Goal: Task Accomplishment & Management: Manage account settings

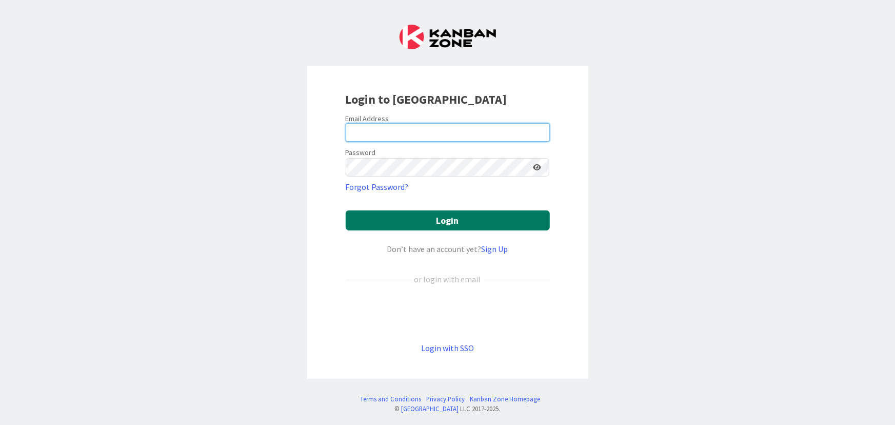
type input "[PERSON_NAME][EMAIL_ADDRESS][PERSON_NAME][DOMAIN_NAME]"
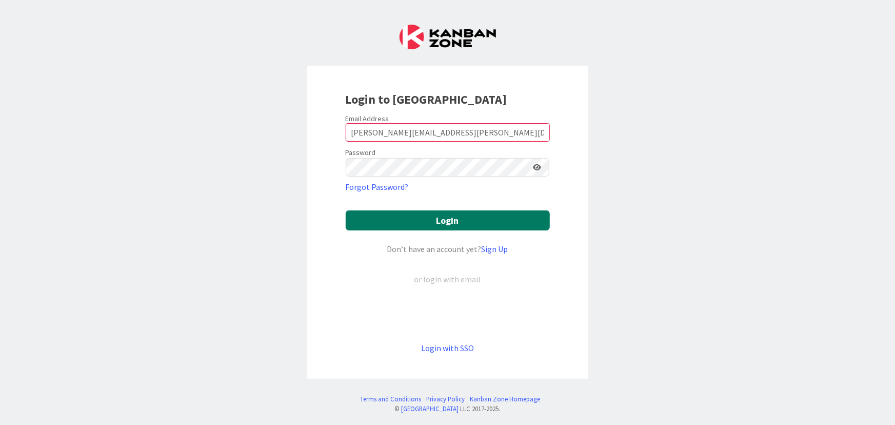
click at [442, 221] on button "Login" at bounding box center [448, 220] width 204 height 20
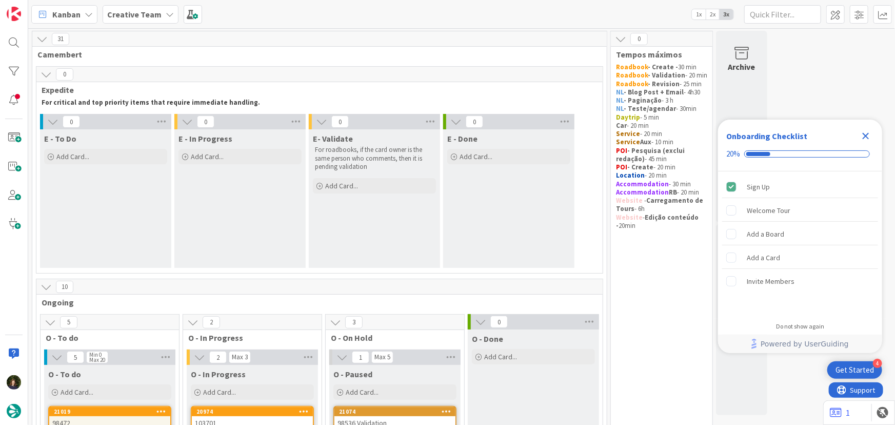
click at [866, 136] on icon "Close Checklist" at bounding box center [866, 136] width 7 height 7
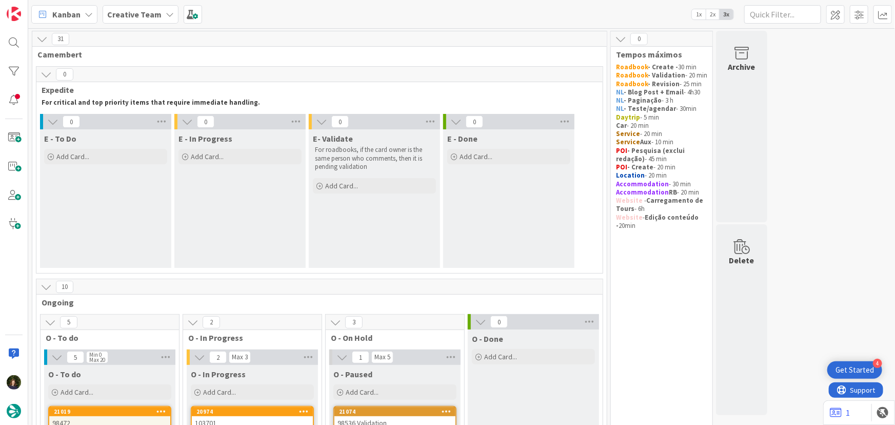
click at [166, 15] on icon at bounding box center [170, 14] width 8 height 8
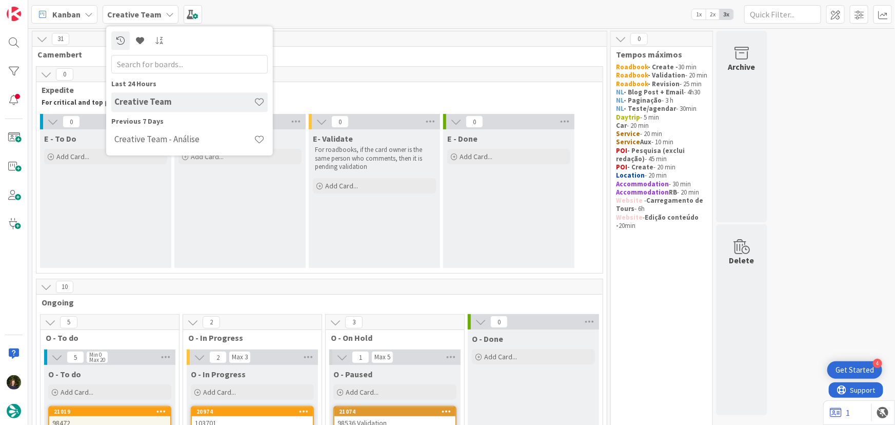
click at [166, 15] on icon at bounding box center [170, 14] width 8 height 8
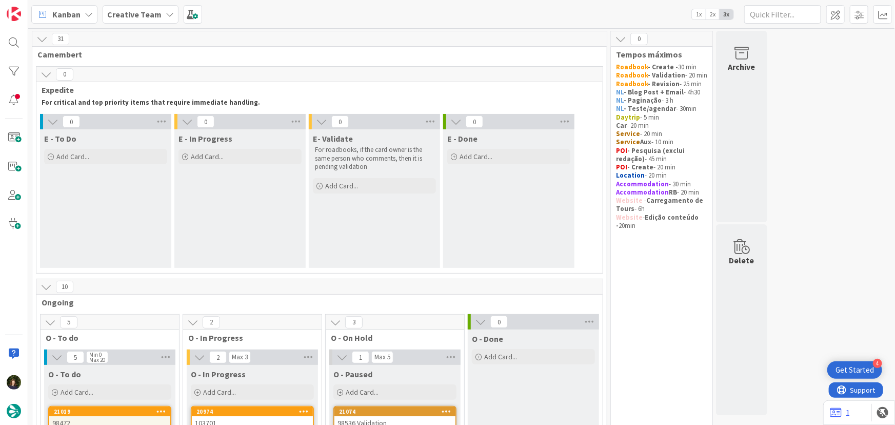
click at [160, 16] on div "Creative Team" at bounding box center [141, 14] width 76 height 18
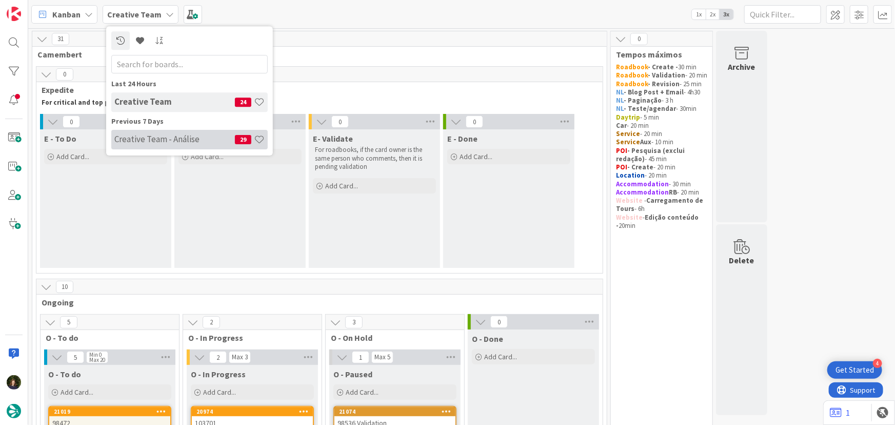
click at [165, 136] on h4 "Creative Team - Análise" at bounding box center [174, 139] width 121 height 10
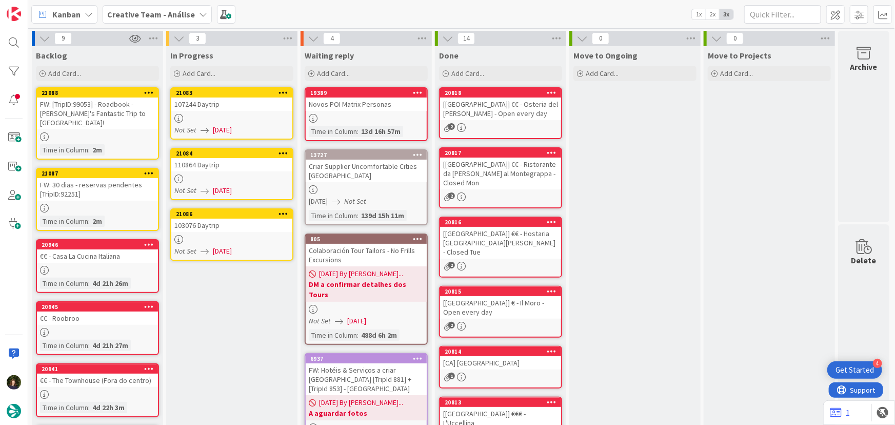
click at [228, 122] on div at bounding box center [231, 118] width 121 height 9
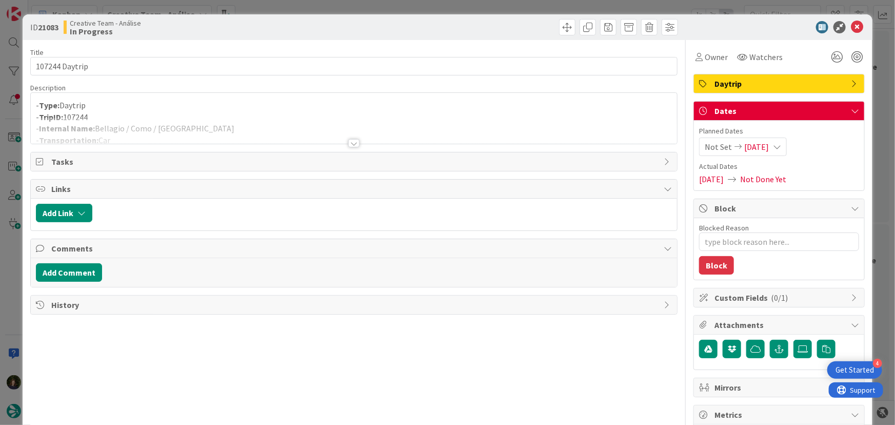
click at [354, 146] on div at bounding box center [353, 143] width 11 height 8
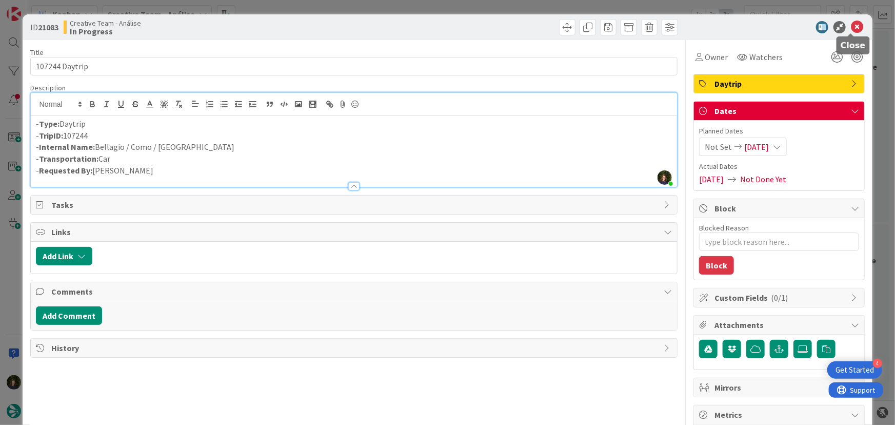
click at [851, 27] on icon at bounding box center [857, 27] width 12 height 12
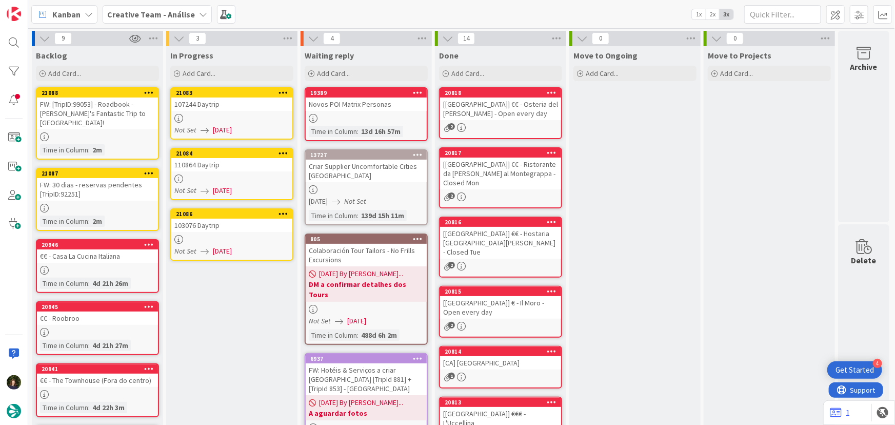
click at [245, 180] on div at bounding box center [231, 178] width 121 height 9
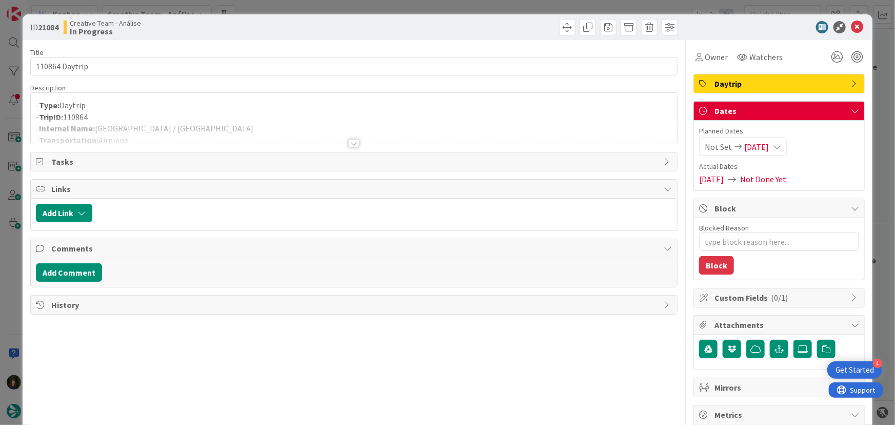
click at [353, 144] on div at bounding box center [353, 143] width 11 height 8
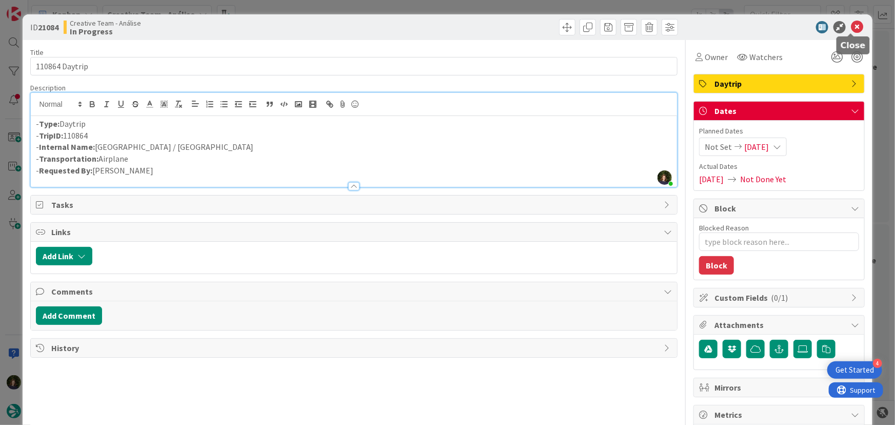
click at [851, 26] on icon at bounding box center [857, 27] width 12 height 12
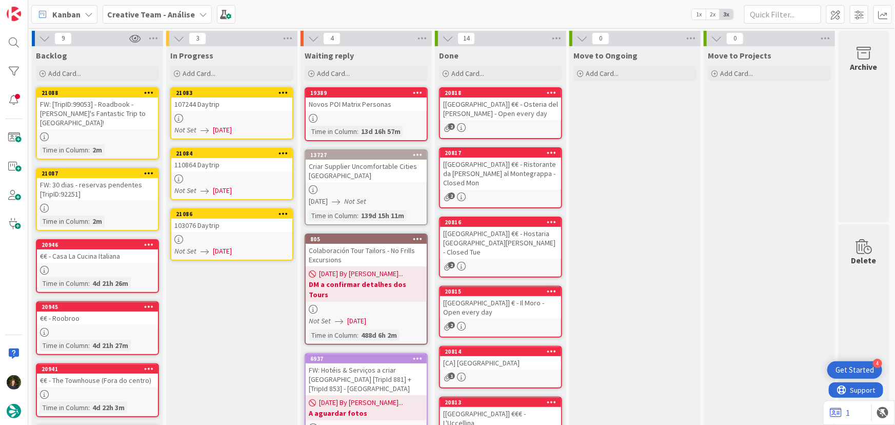
click at [225, 230] on div "103076 Daytrip" at bounding box center [231, 225] width 121 height 13
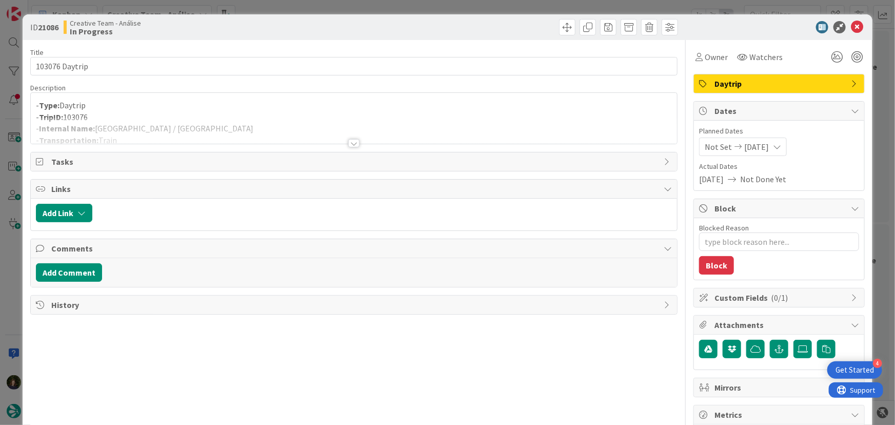
click at [350, 144] on div at bounding box center [353, 143] width 11 height 8
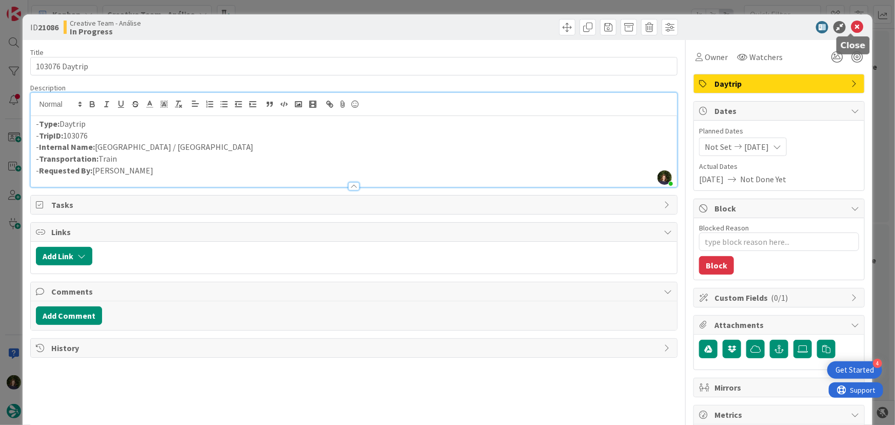
click at [851, 26] on icon at bounding box center [857, 27] width 12 height 12
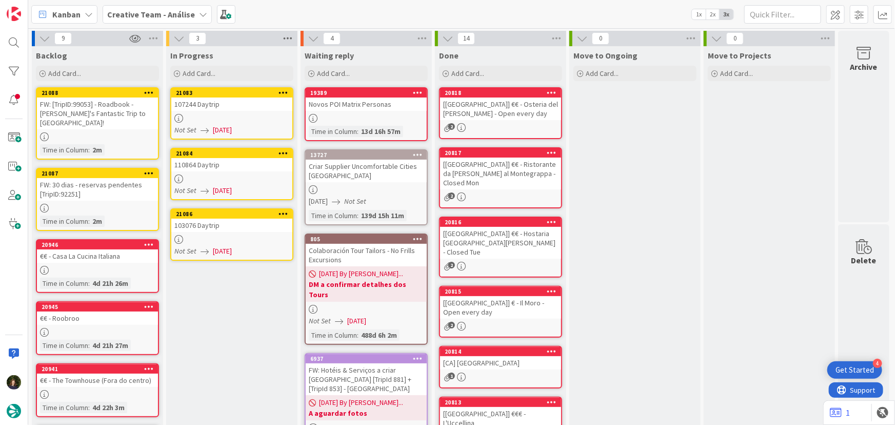
click at [289, 35] on icon at bounding box center [287, 38] width 13 height 15
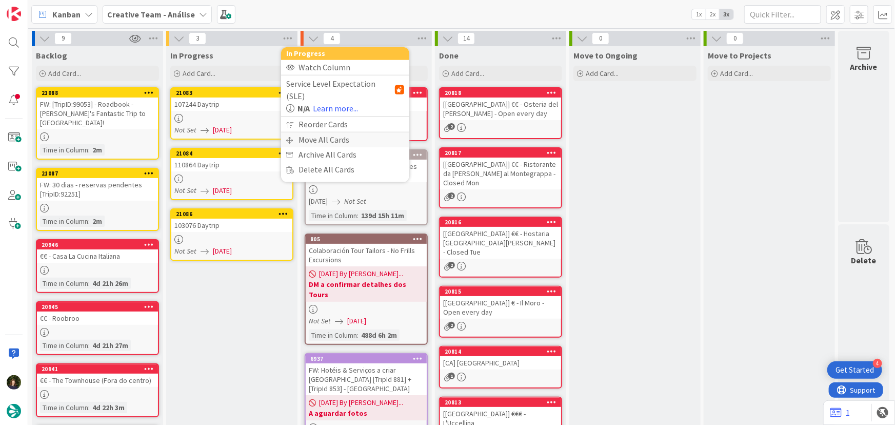
click at [329, 132] on div "Move All Cards" at bounding box center [345, 139] width 128 height 15
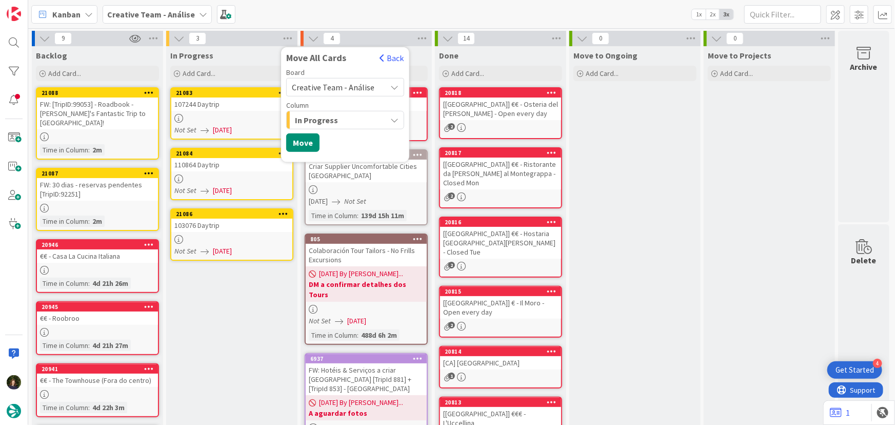
click at [351, 90] on span "Creative Team - Análise" at bounding box center [333, 87] width 83 height 10
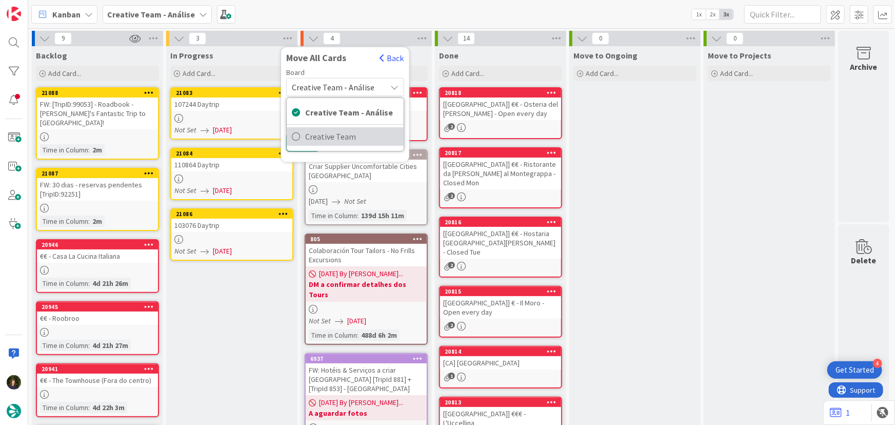
click at [353, 136] on span "Creative Team" at bounding box center [351, 136] width 93 height 15
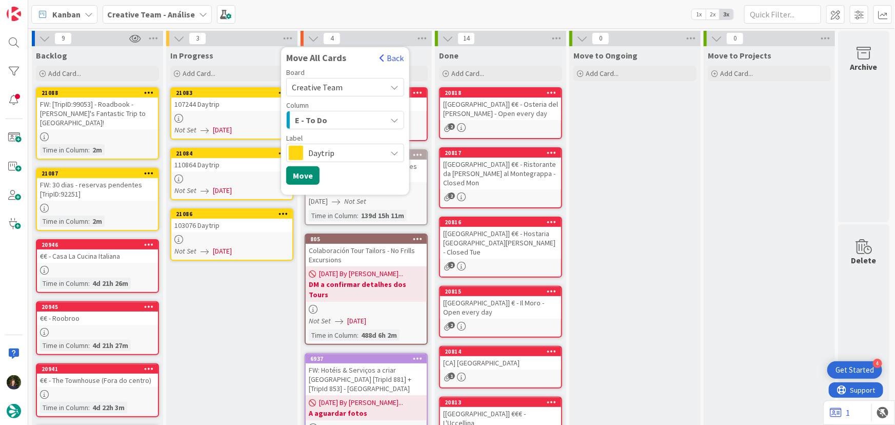
click at [349, 121] on div "E - To Do" at bounding box center [339, 120] width 94 height 16
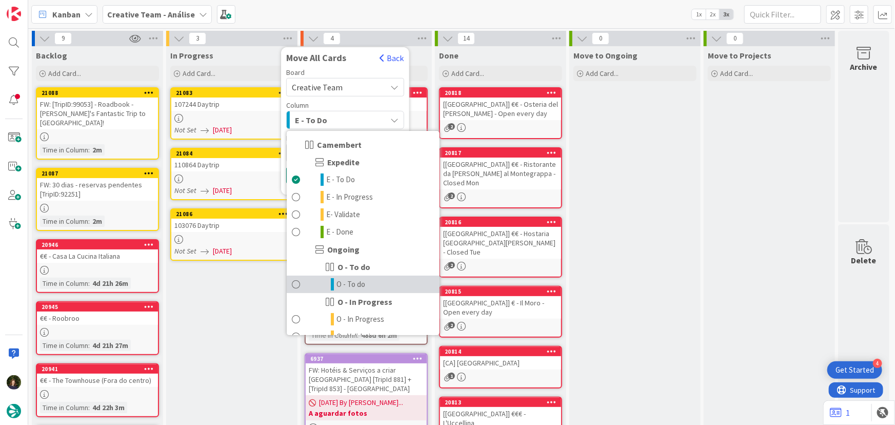
click at [364, 287] on span "O - To do" at bounding box center [351, 284] width 29 height 12
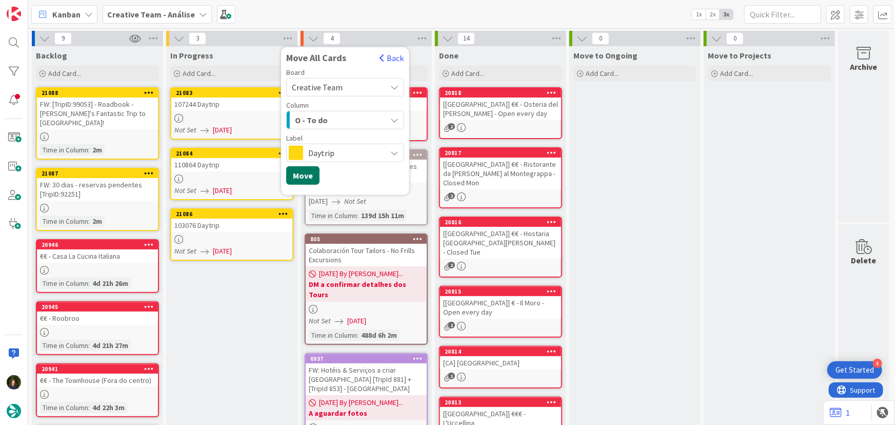
click at [301, 173] on button "Move" at bounding box center [302, 175] width 33 height 18
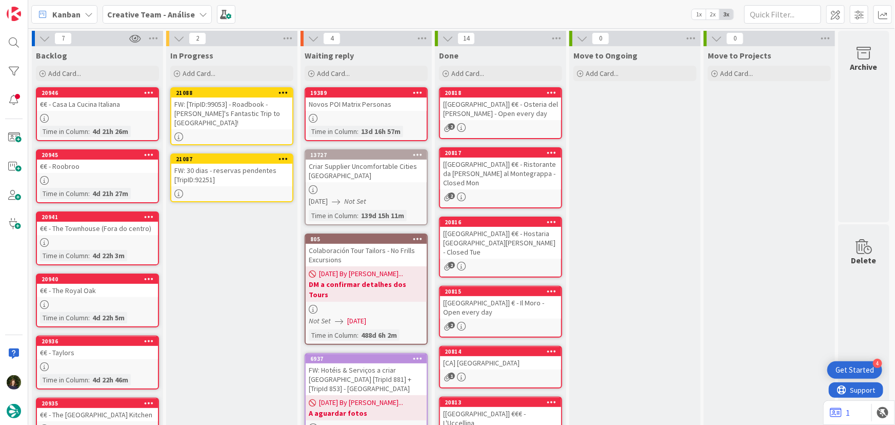
click at [225, 165] on div "FW: 30 dias - reservas pendentes [TripID:92251]" at bounding box center [231, 175] width 121 height 23
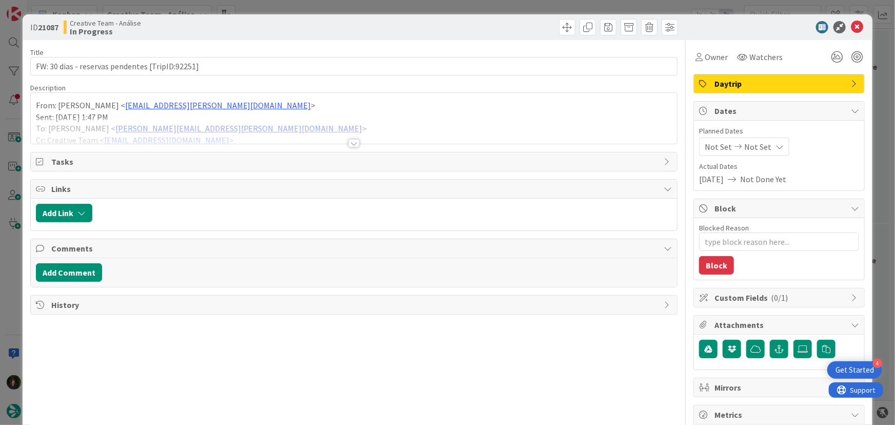
click at [348, 146] on div at bounding box center [353, 143] width 11 height 8
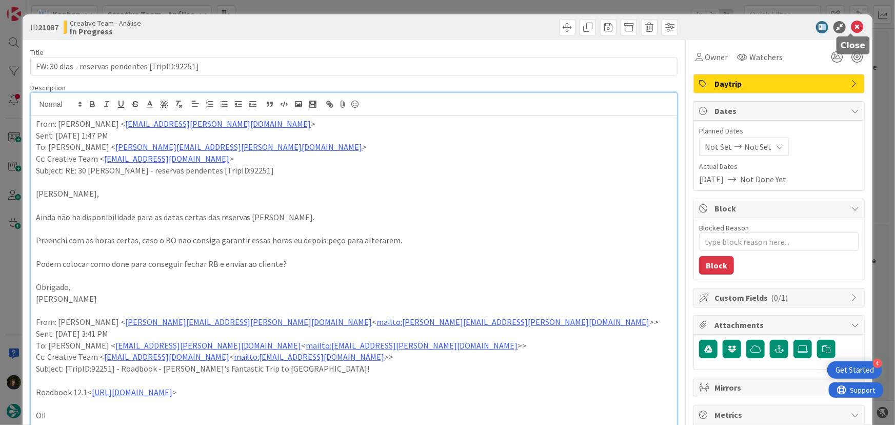
click at [851, 28] on icon at bounding box center [857, 27] width 12 height 12
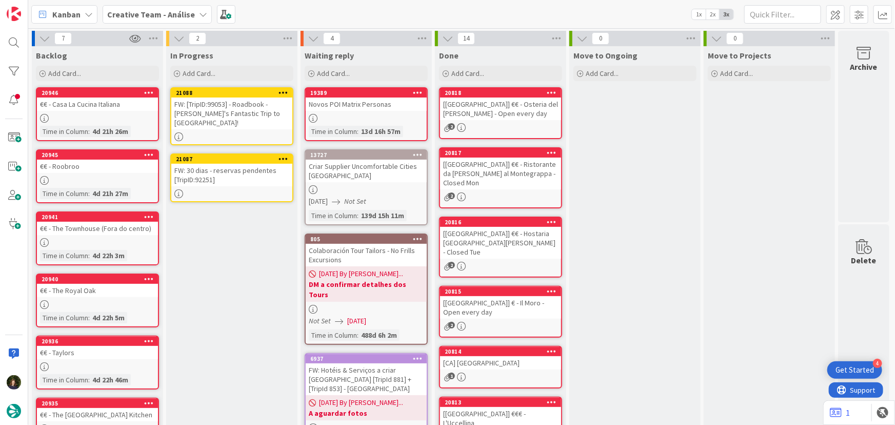
click at [284, 155] on icon at bounding box center [284, 158] width 10 height 7
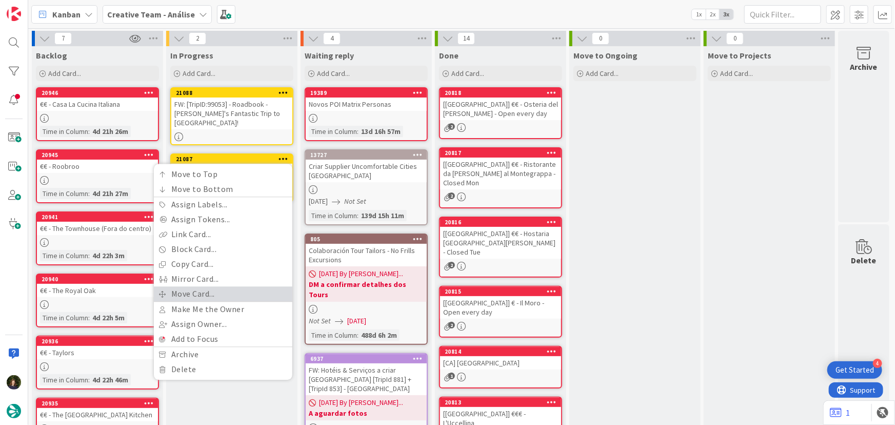
click at [263, 286] on link "Move Card..." at bounding box center [223, 293] width 139 height 15
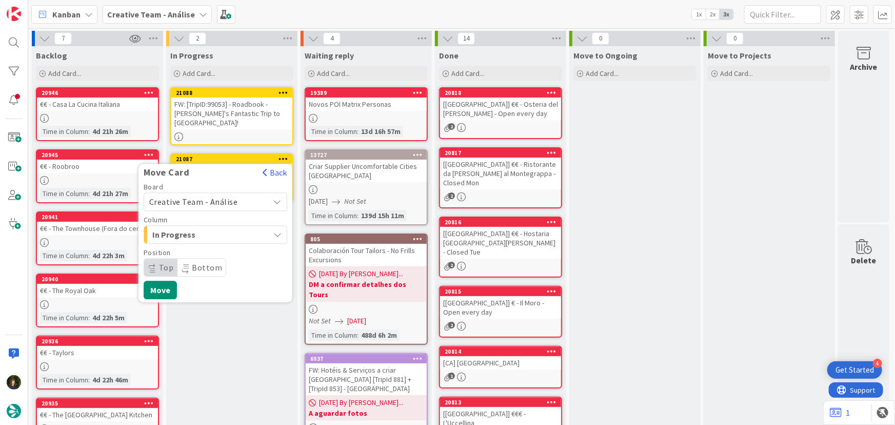
click at [233, 194] on span "Creative Team - Análise" at bounding box center [206, 201] width 115 height 14
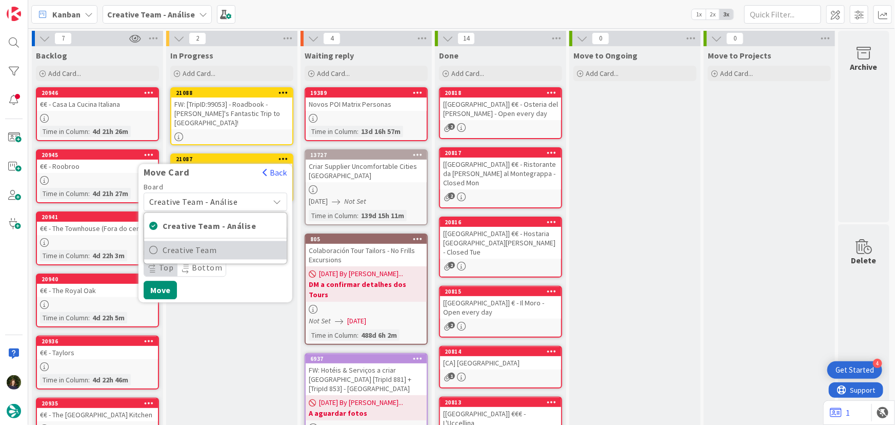
click at [236, 243] on span "Creative Team" at bounding box center [222, 250] width 119 height 15
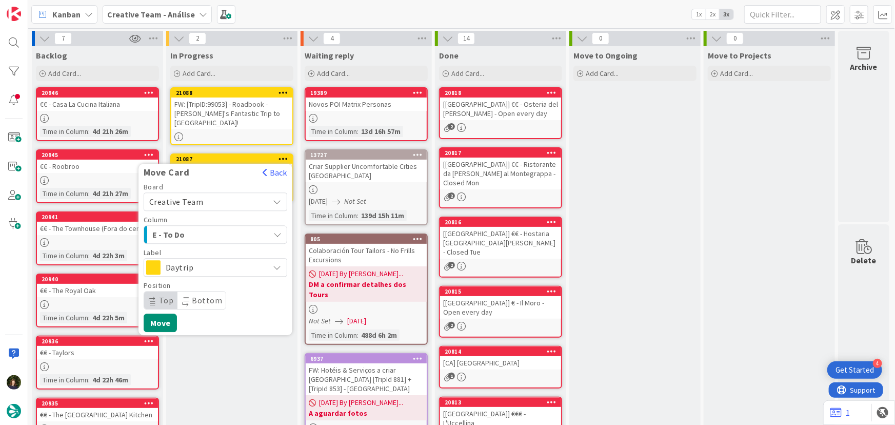
click at [233, 226] on div "E - To Do" at bounding box center [210, 234] width 120 height 16
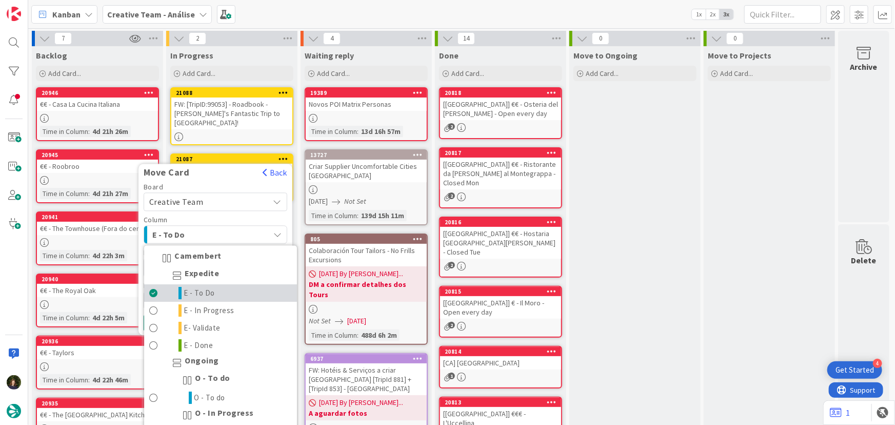
click at [218, 286] on link "E - To Do" at bounding box center [220, 293] width 153 height 17
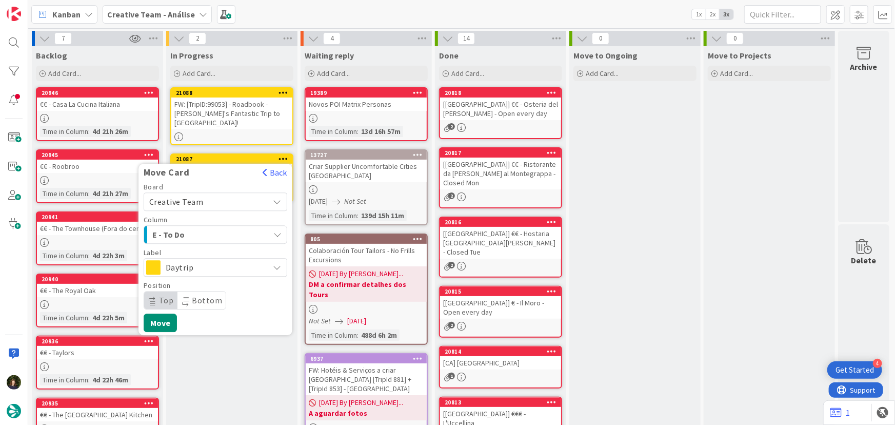
click at [217, 263] on span "Daytrip" at bounding box center [215, 267] width 99 height 14
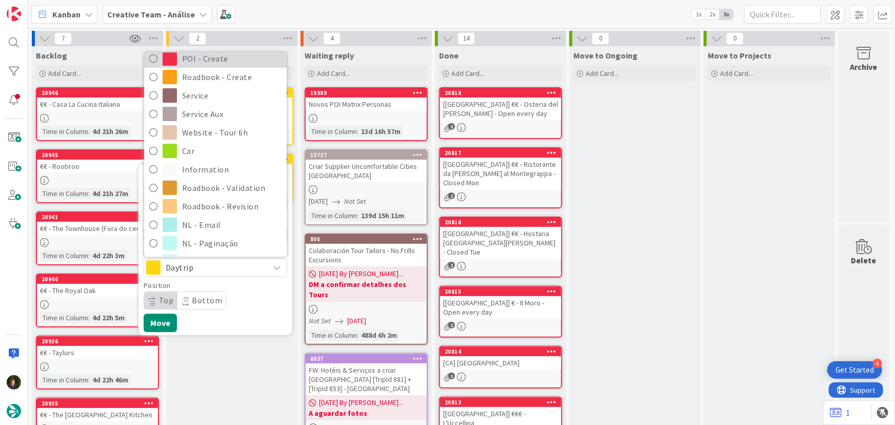
scroll to position [140, 0]
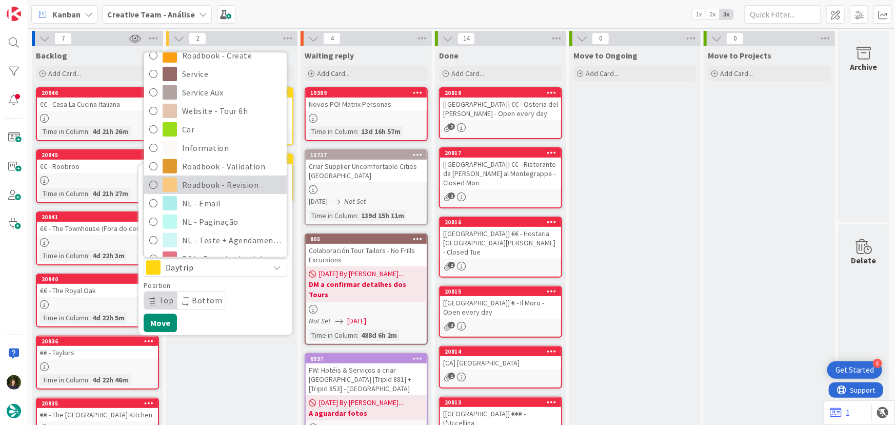
click at [223, 177] on span "Roadbook - Revision" at bounding box center [232, 184] width 100 height 15
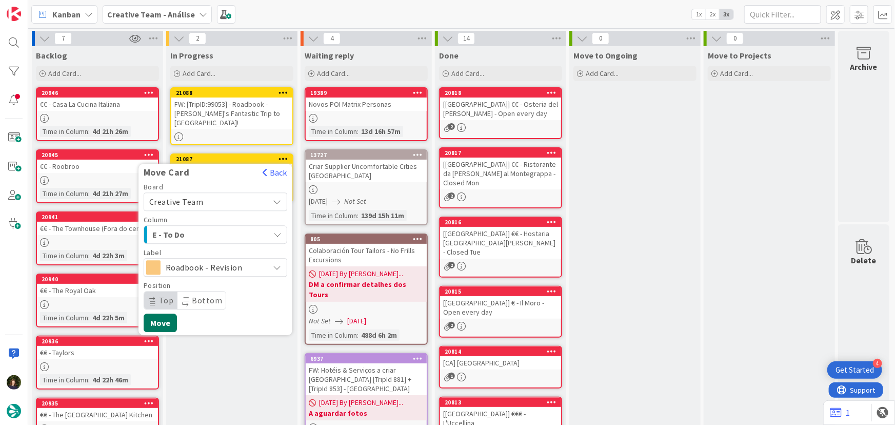
click at [164, 313] on button "Move" at bounding box center [160, 322] width 33 height 18
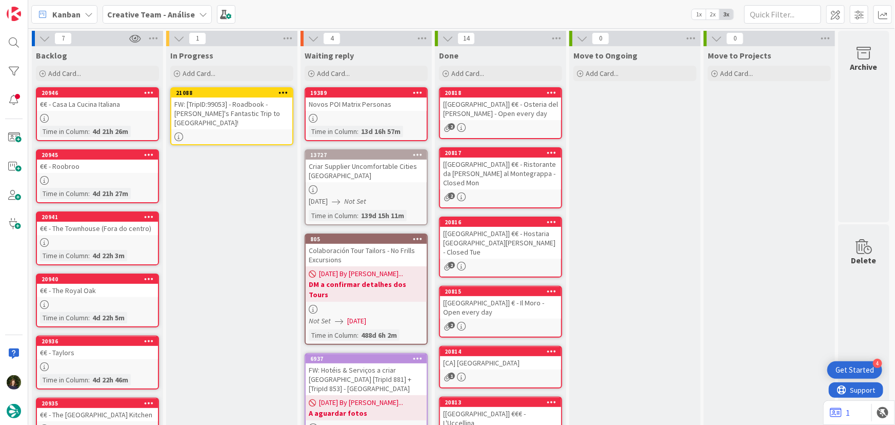
click at [231, 119] on div "FW: [TripID:99053] - Roadbook - [PERSON_NAME]'s Fantastic Trip to [GEOGRAPHIC_D…" at bounding box center [231, 113] width 121 height 32
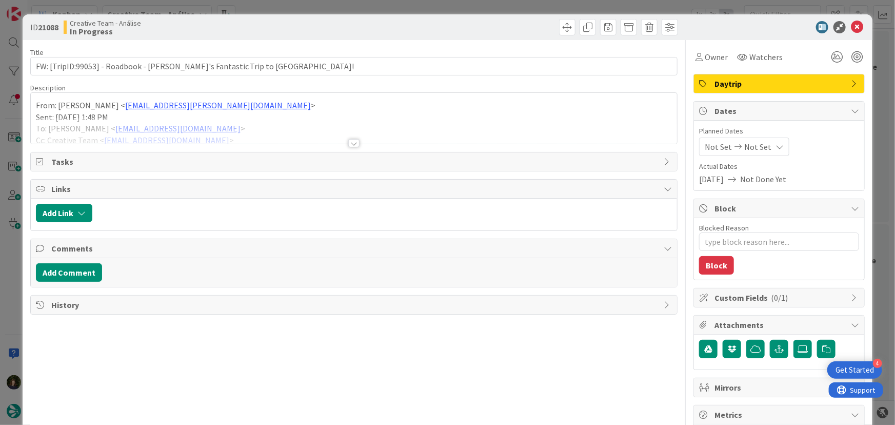
drag, startPoint x: 351, startPoint y: 150, endPoint x: 351, endPoint y: 145, distance: 5.6
click at [351, 150] on div "Title 64 / 128 FW: [TripID:99053] - Roadbook - [PERSON_NAME]'s Fantastic Trip t…" at bounding box center [354, 319] width 648 height 559
click at [351, 145] on div at bounding box center [353, 143] width 11 height 8
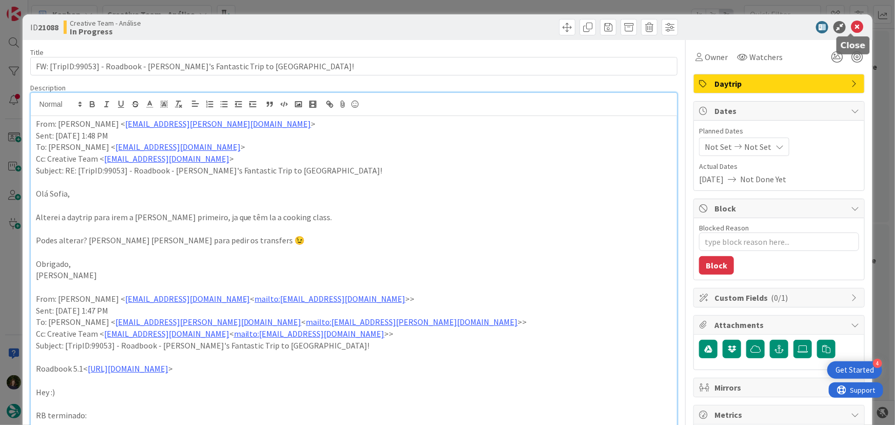
click at [852, 27] on icon at bounding box center [857, 27] width 12 height 12
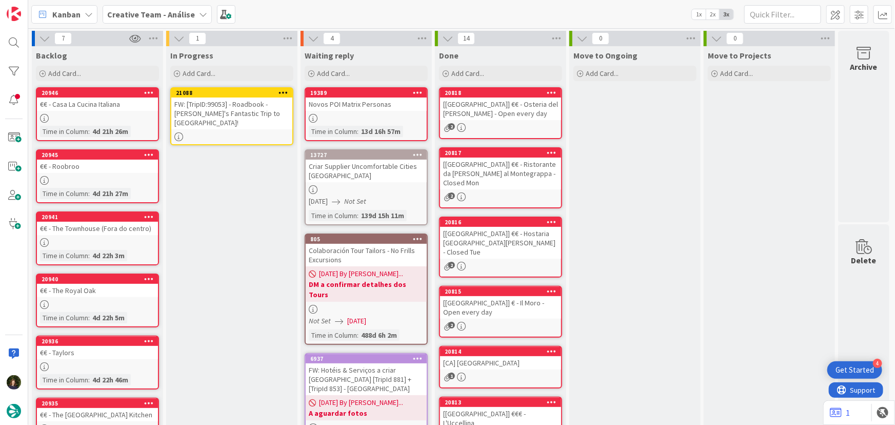
click at [247, 122] on link "21088 FW: [TripID:99053] - Roadbook - [PERSON_NAME]'s Fantastic Trip to [GEOGRA…" at bounding box center [231, 116] width 123 height 58
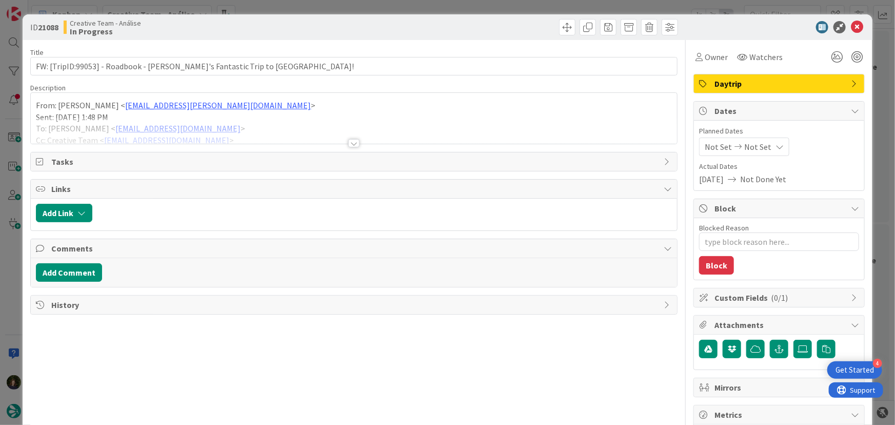
click at [350, 147] on div at bounding box center [353, 143] width 11 height 8
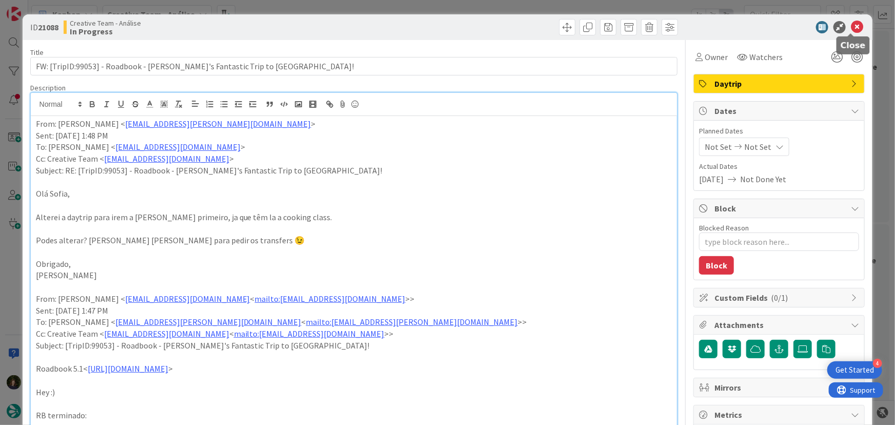
click at [851, 28] on icon at bounding box center [857, 27] width 12 height 12
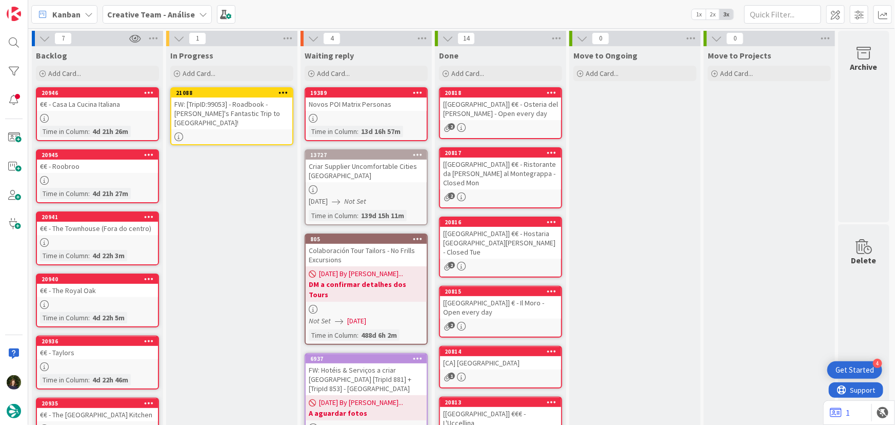
click at [282, 92] on icon at bounding box center [284, 92] width 10 height 7
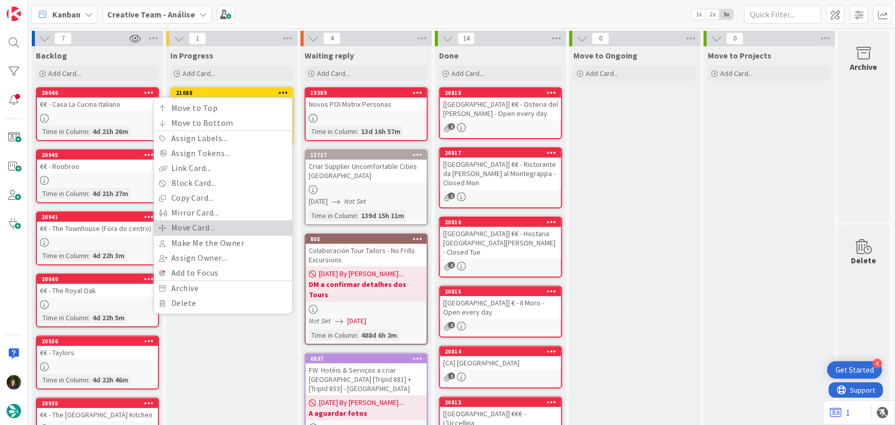
click at [257, 225] on link "Move Card..." at bounding box center [223, 227] width 139 height 15
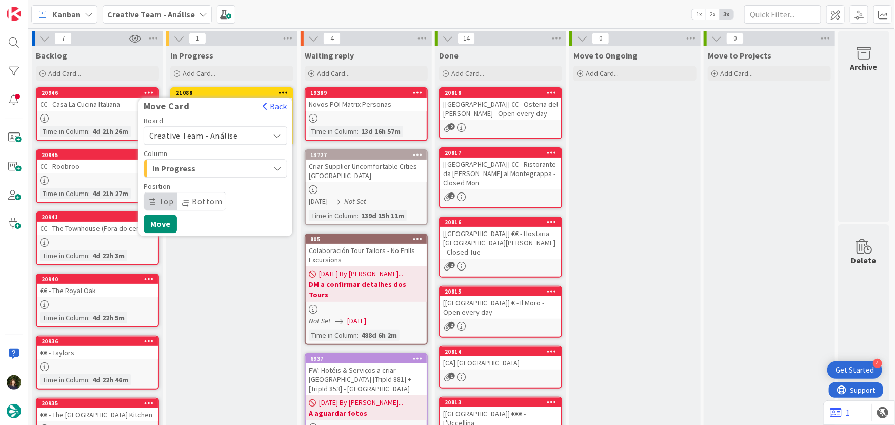
click at [245, 138] on span "Creative Team - Análise" at bounding box center [206, 135] width 115 height 14
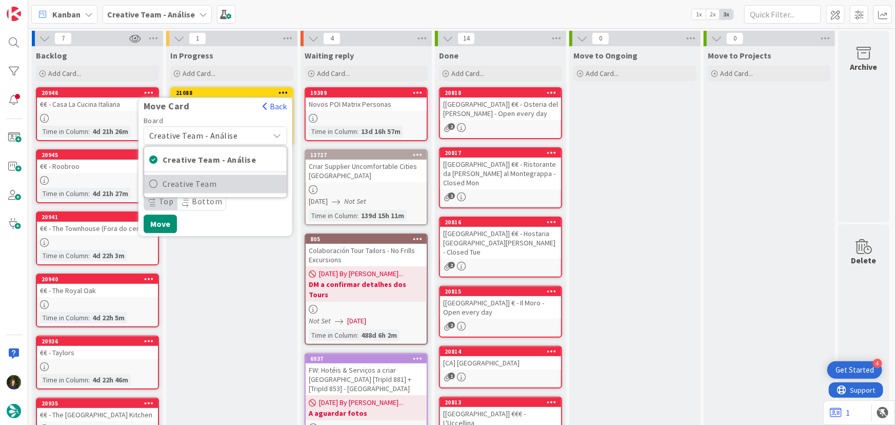
click at [245, 178] on span "Creative Team" at bounding box center [222, 183] width 119 height 15
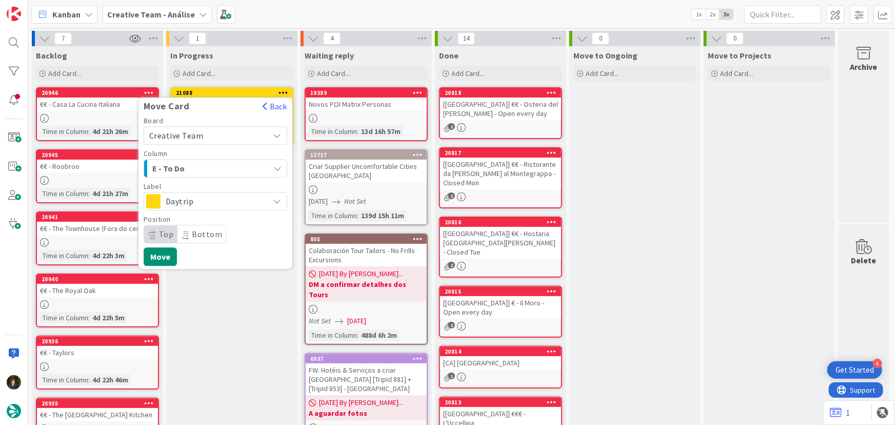
click at [242, 164] on div "E - To Do" at bounding box center [210, 168] width 120 height 16
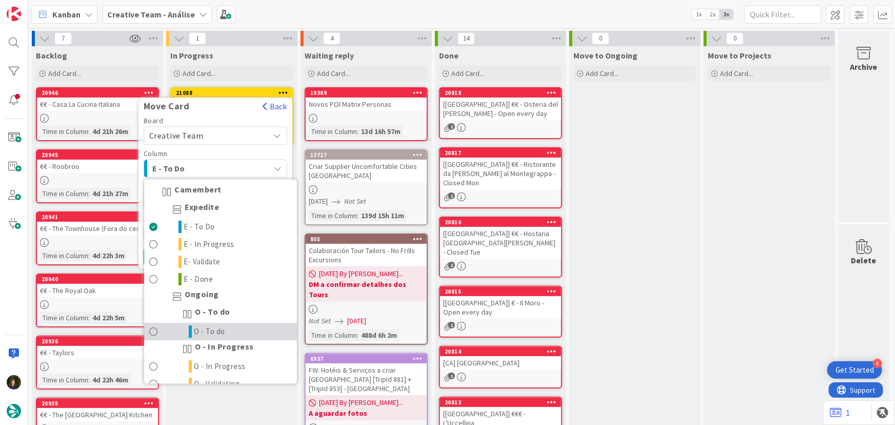
click at [239, 331] on link "O - To do" at bounding box center [220, 331] width 153 height 17
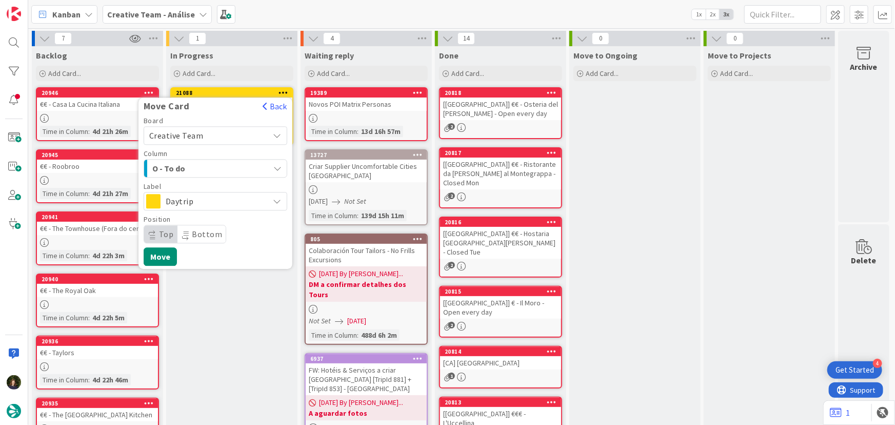
click at [227, 204] on span "Daytrip" at bounding box center [215, 201] width 99 height 14
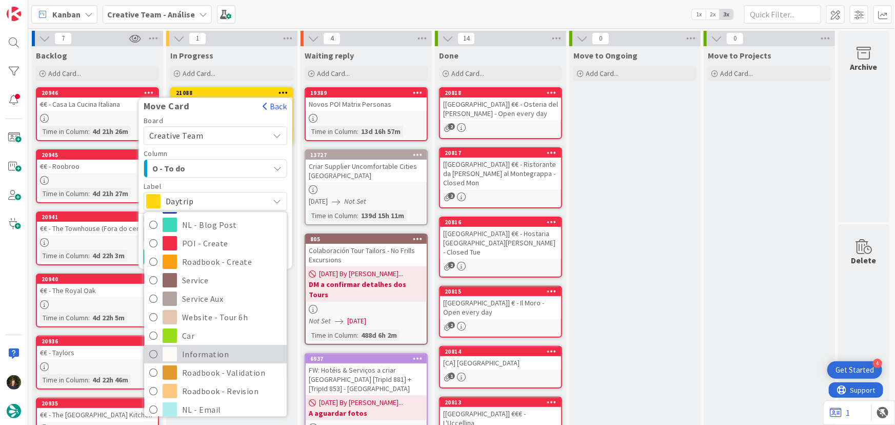
scroll to position [140, 0]
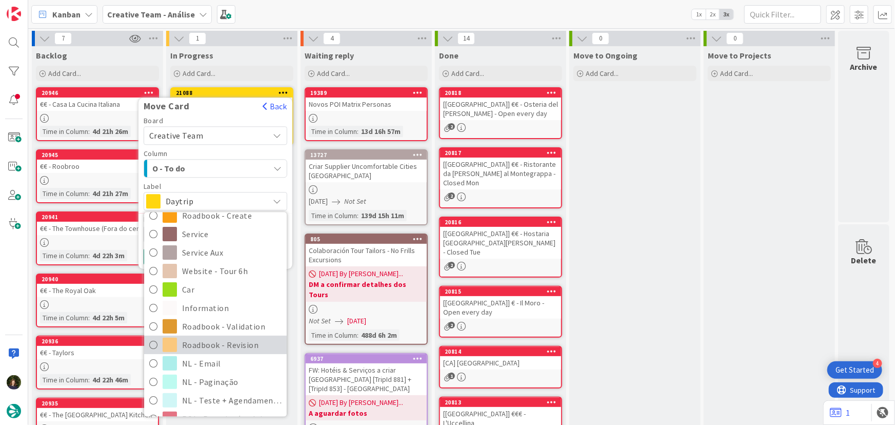
click at [239, 346] on span "Roadbook - Revision" at bounding box center [232, 344] width 100 height 15
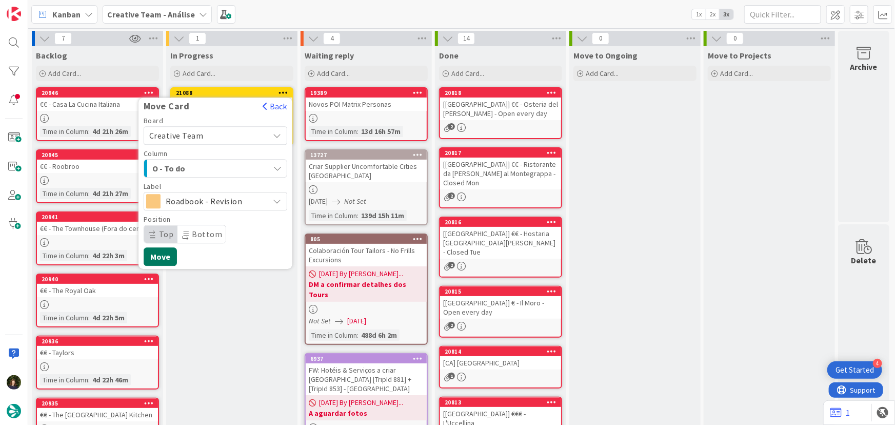
click at [166, 251] on button "Move" at bounding box center [160, 256] width 33 height 18
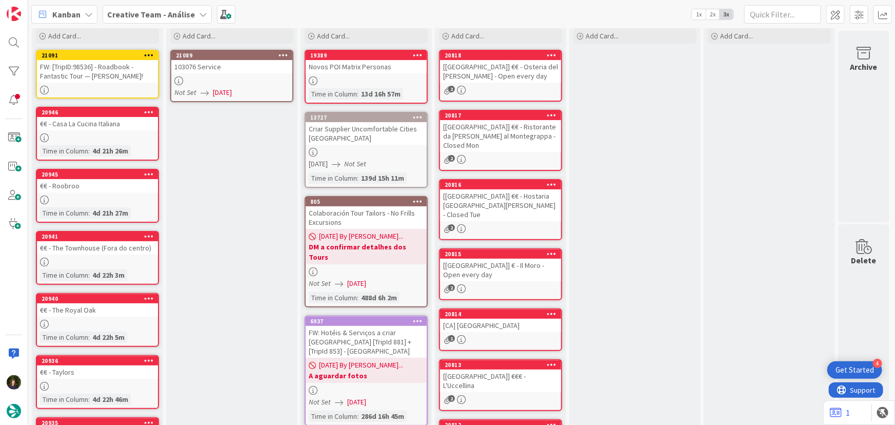
scroll to position [0, 0]
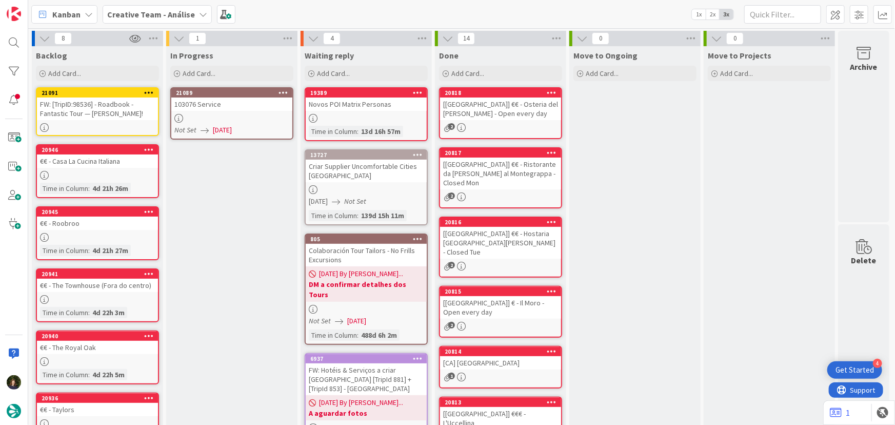
click at [231, 106] on div "103076 Service" at bounding box center [231, 103] width 121 height 13
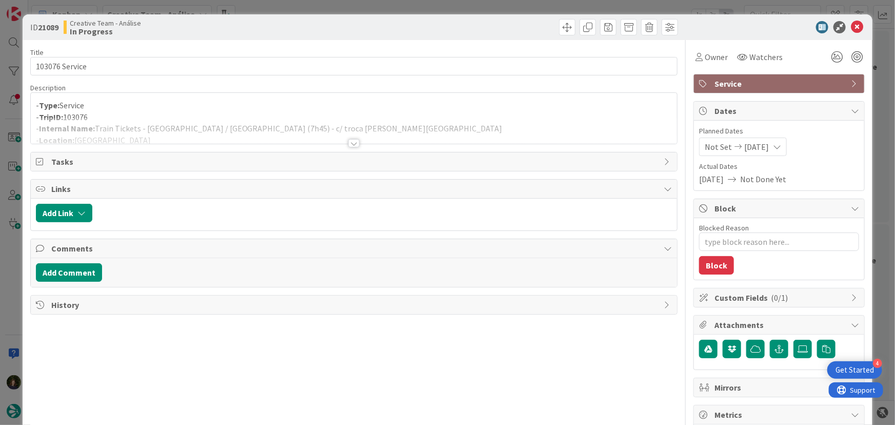
click at [349, 146] on div at bounding box center [353, 143] width 11 height 8
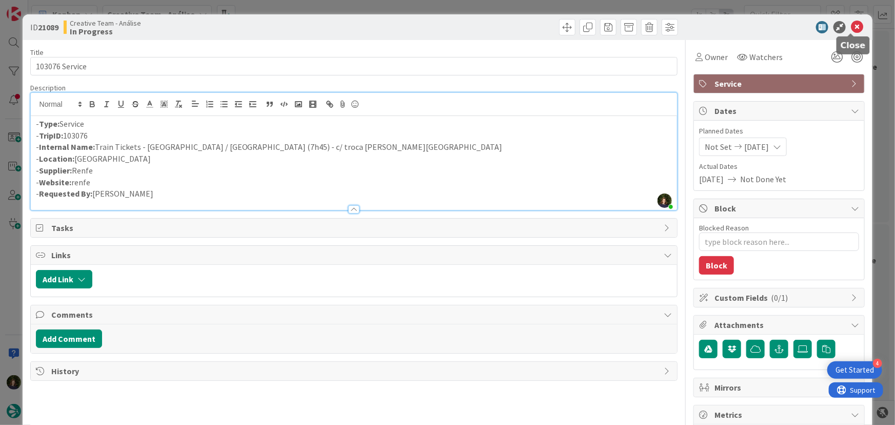
click at [851, 31] on icon at bounding box center [857, 27] width 12 height 12
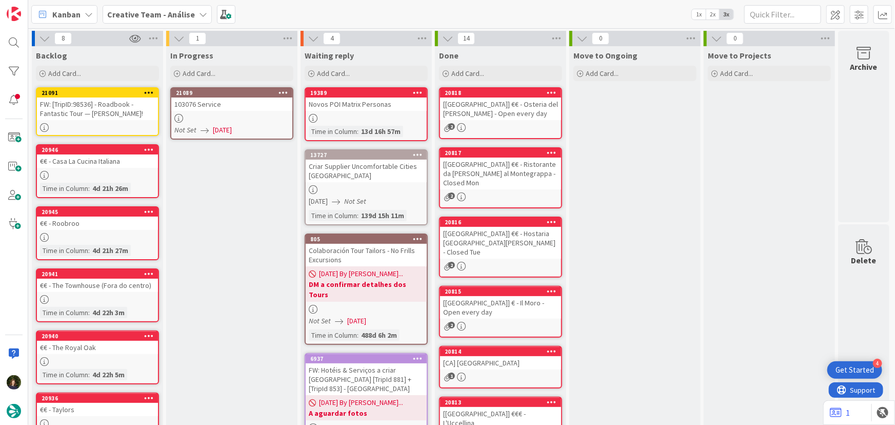
click at [289, 90] on div at bounding box center [283, 92] width 18 height 7
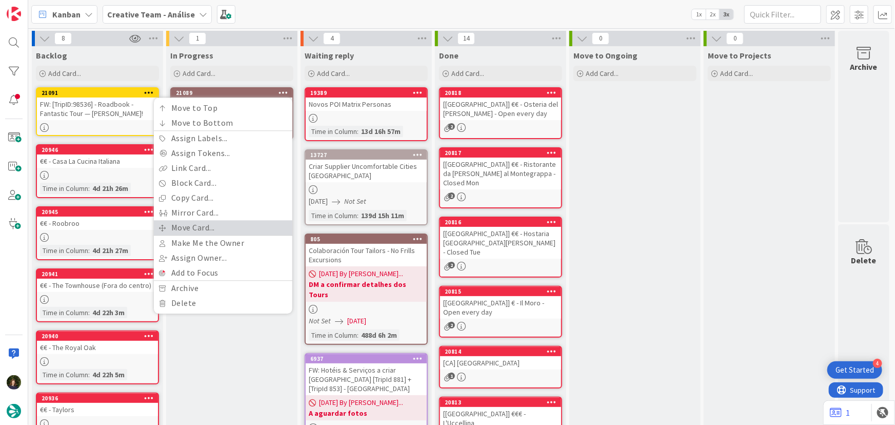
click at [225, 222] on link "Move Card..." at bounding box center [223, 227] width 139 height 15
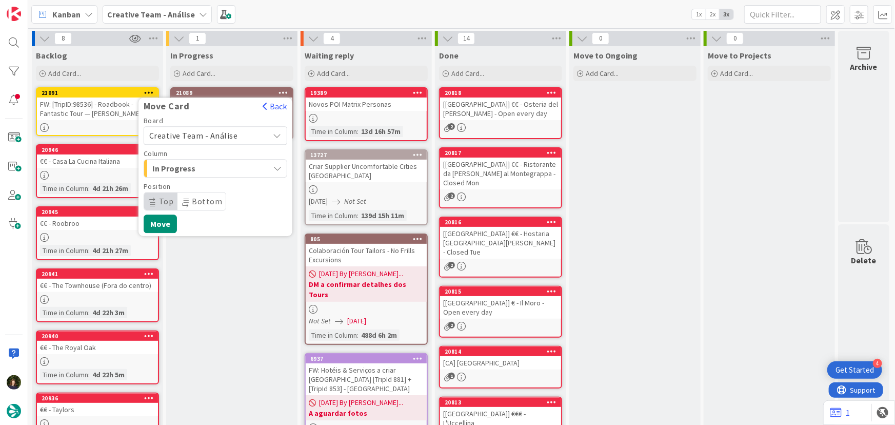
click at [243, 133] on span "Creative Team - Análise" at bounding box center [206, 135] width 115 height 14
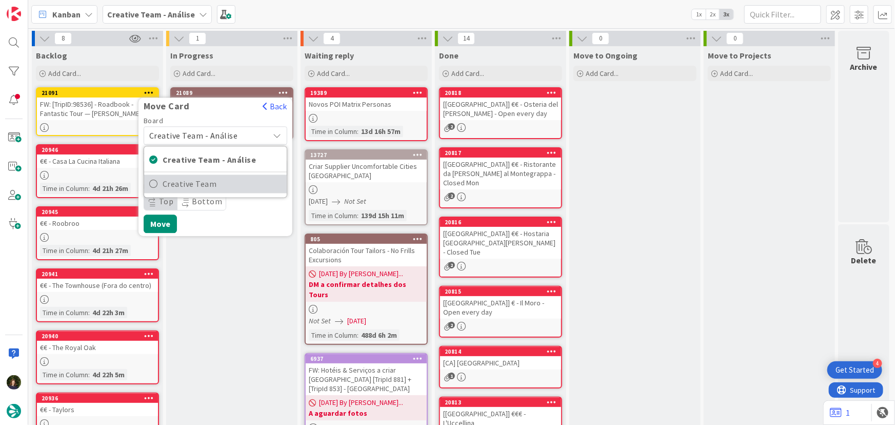
click at [237, 188] on span "Creative Team" at bounding box center [222, 183] width 119 height 15
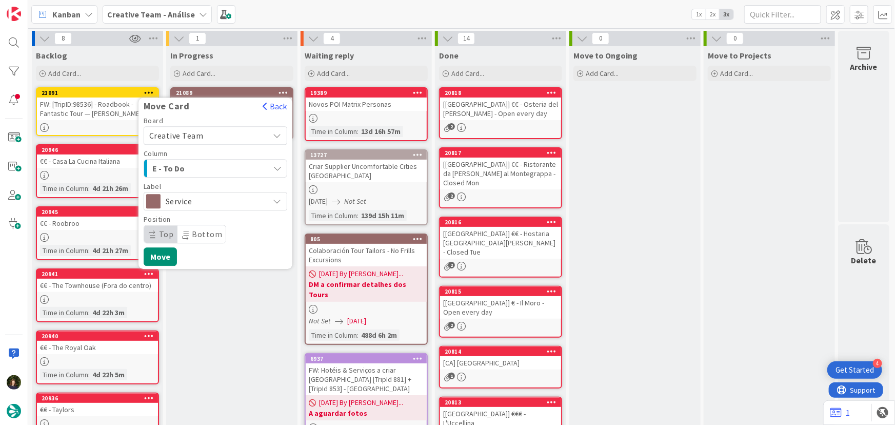
click at [233, 171] on div "E - To Do" at bounding box center [210, 168] width 120 height 16
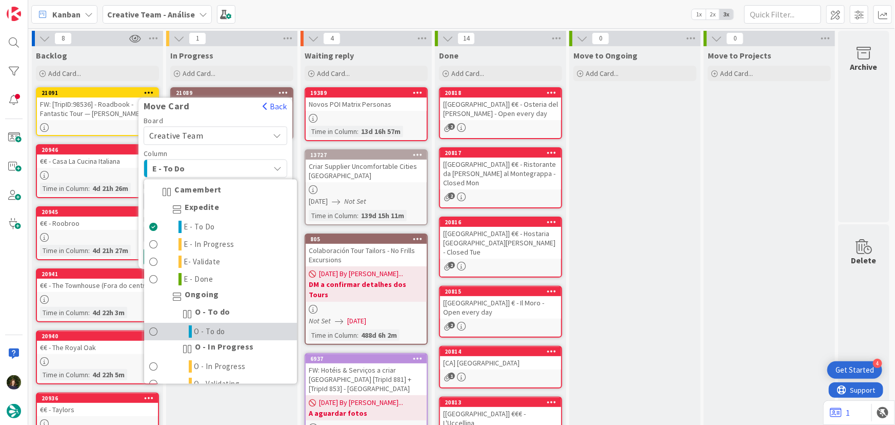
click at [228, 330] on link "O - To do" at bounding box center [220, 331] width 153 height 17
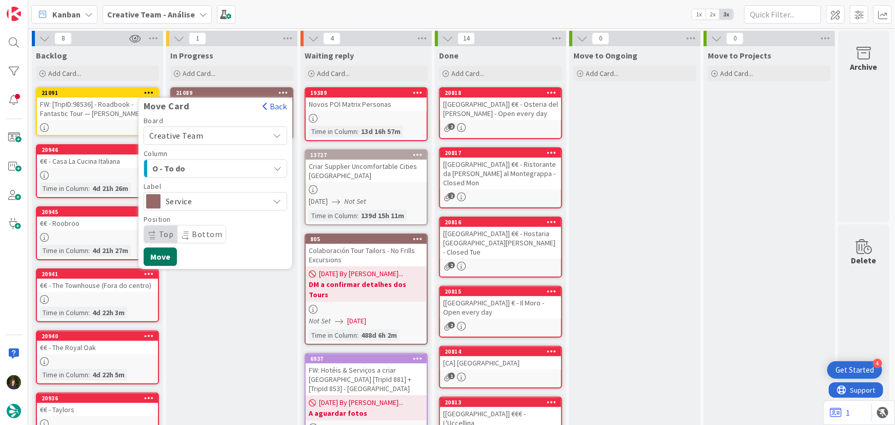
click at [171, 260] on button "Move" at bounding box center [160, 256] width 33 height 18
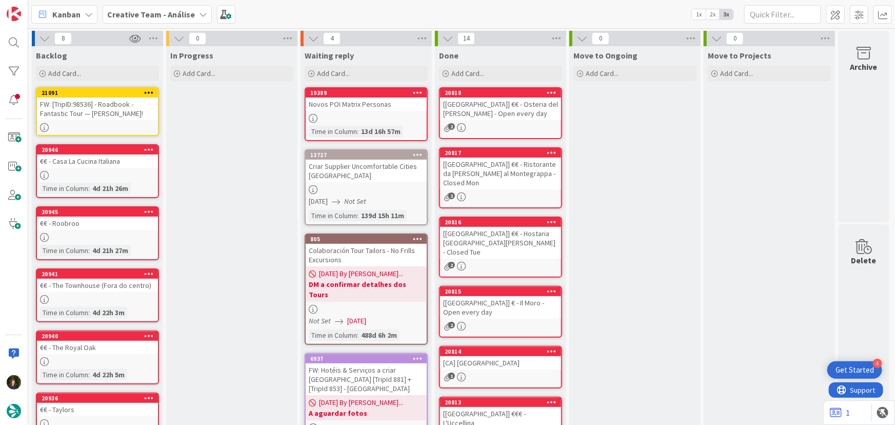
click at [171, 16] on b "Creative Team - Análise" at bounding box center [151, 14] width 88 height 10
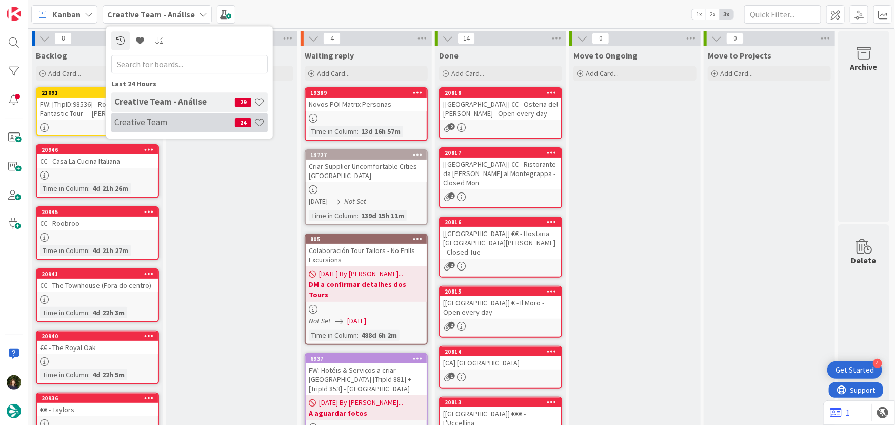
click at [174, 126] on h4 "Creative Team" at bounding box center [174, 122] width 121 height 10
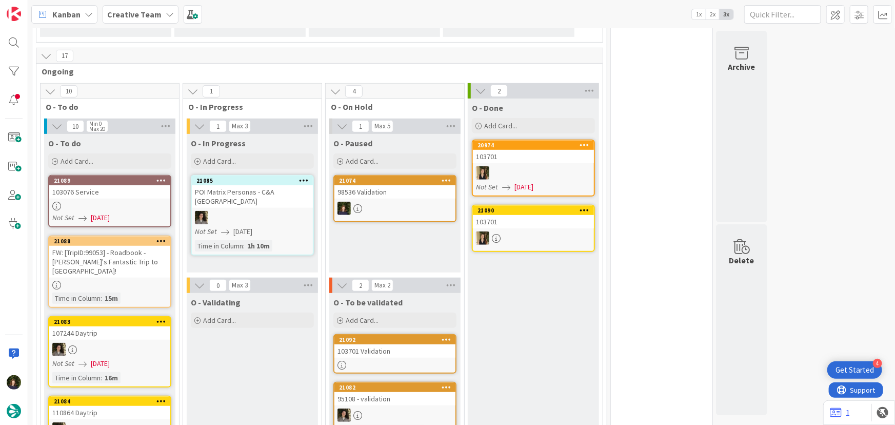
scroll to position [233, 0]
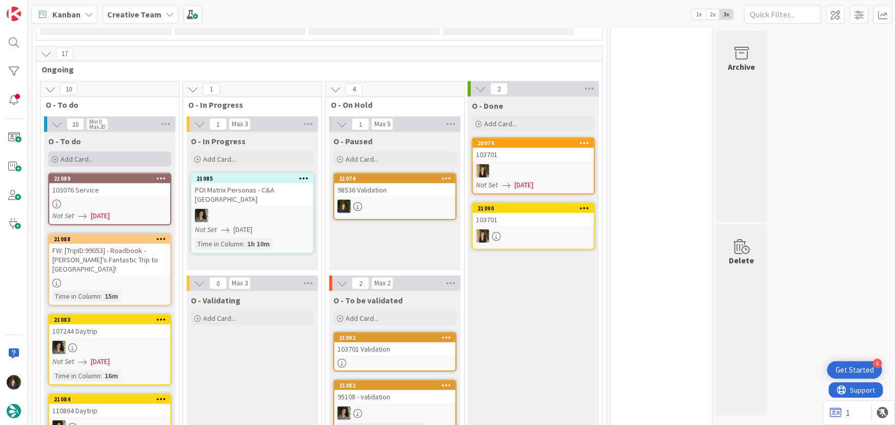
click at [90, 162] on span "Add Card..." at bounding box center [77, 158] width 33 height 9
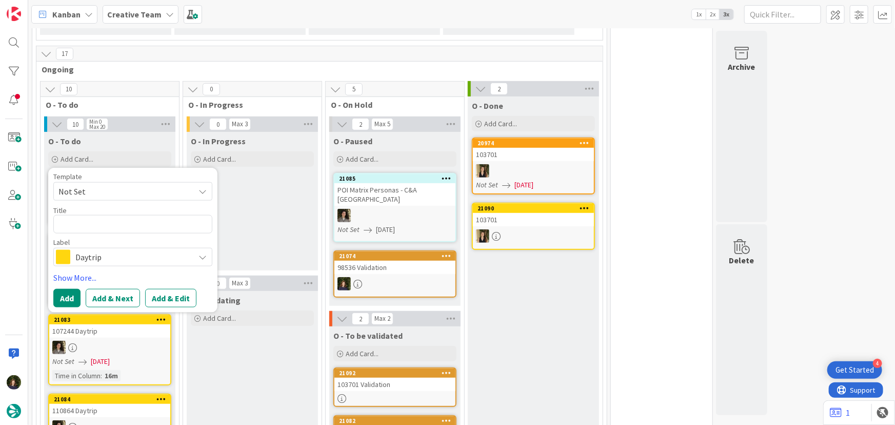
type textarea "x"
type textarea "[GEOGRAPHIC_DATA]"
click at [103, 256] on span "Daytrip" at bounding box center [132, 257] width 114 height 14
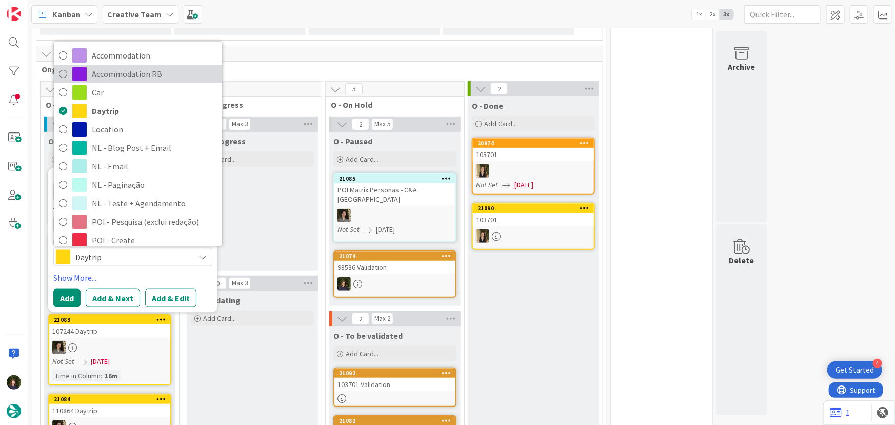
click at [117, 73] on span "Accommodation RB" at bounding box center [154, 73] width 125 height 15
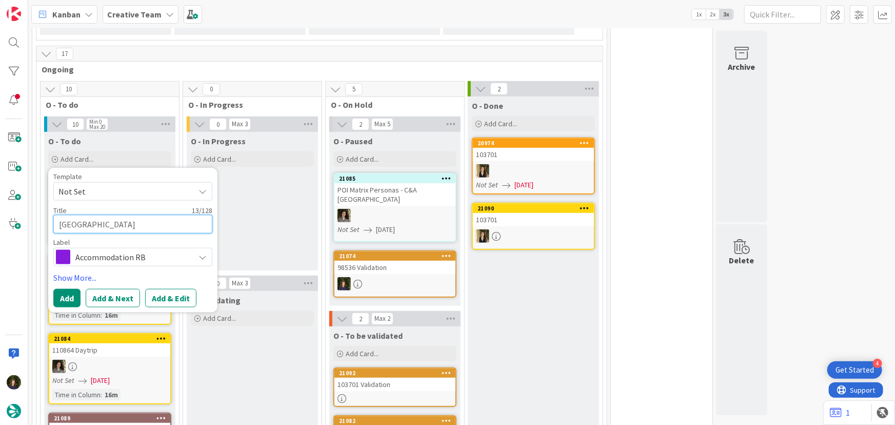
click at [131, 222] on textarea "[GEOGRAPHIC_DATA]" at bounding box center [132, 224] width 159 height 18
type textarea "x"
type textarea "[GEOGRAPHIC_DATA]"
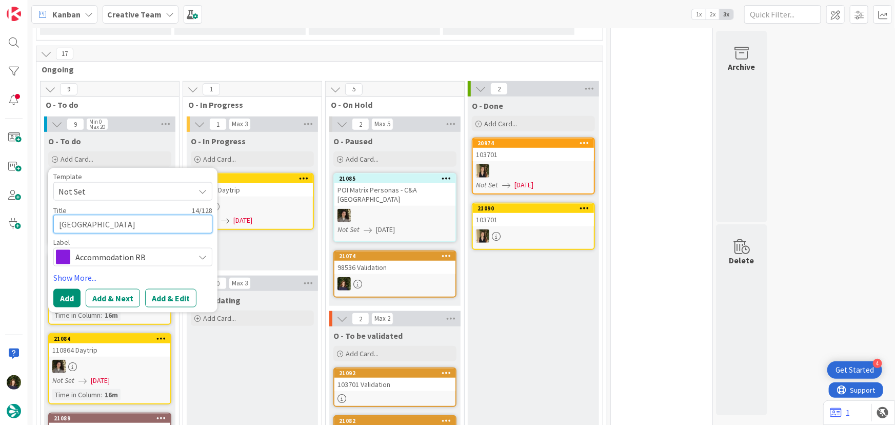
type textarea "x"
type textarea "[GEOGRAPHIC_DATA] -"
type textarea "x"
type textarea "[GEOGRAPHIC_DATA] -"
type textarea "x"
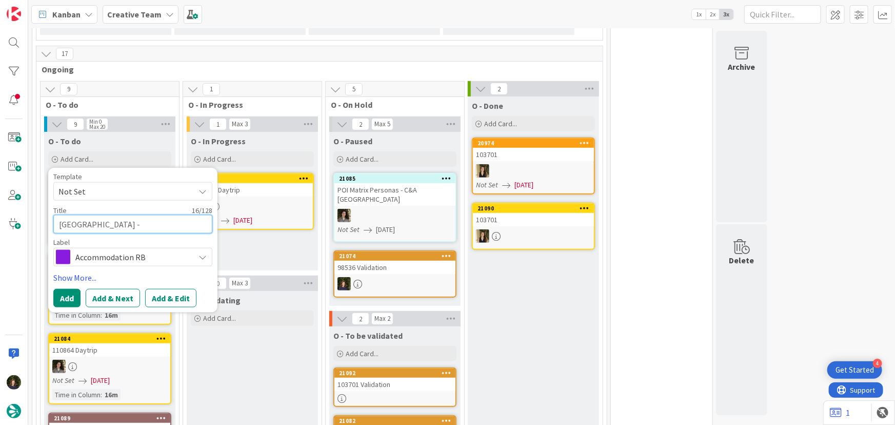
type textarea "[GEOGRAPHIC_DATA] - 9"
type textarea "x"
type textarea "[GEOGRAPHIC_DATA] - 99"
type textarea "x"
type textarea "[GEOGRAPHIC_DATA] - 990"
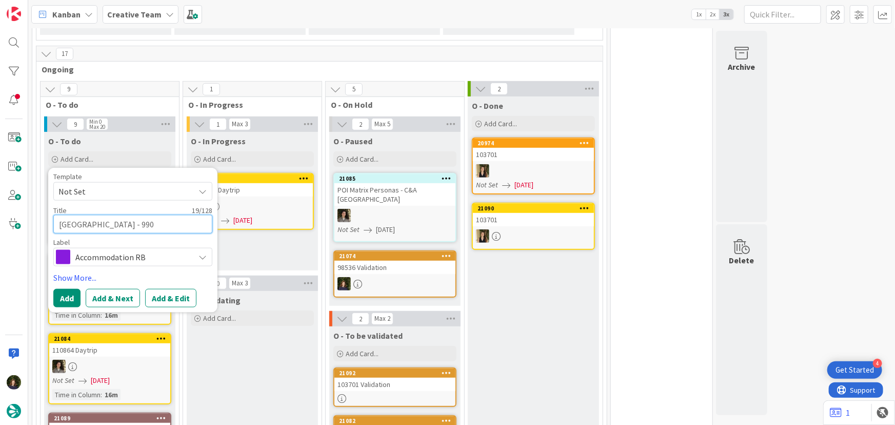
type textarea "x"
type textarea "[GEOGRAPHIC_DATA] - 9905"
type textarea "x"
type textarea "[GEOGRAPHIC_DATA] - 99053"
type textarea "x"
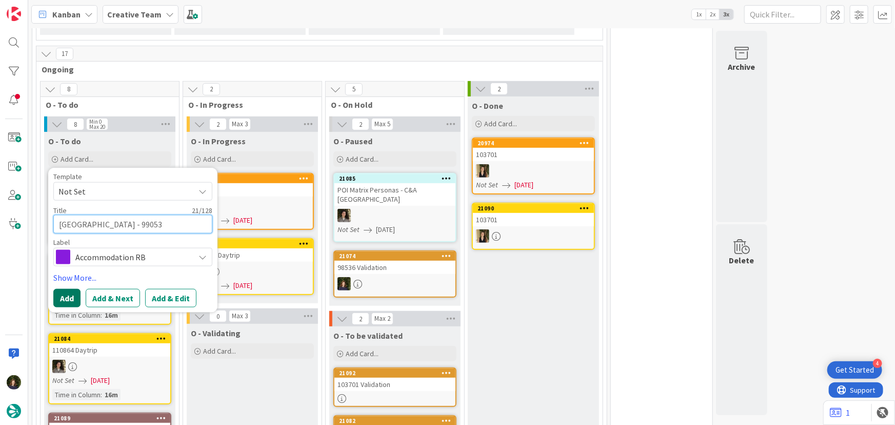
type textarea "[GEOGRAPHIC_DATA] - 99053"
click at [65, 298] on button "Add" at bounding box center [66, 298] width 27 height 18
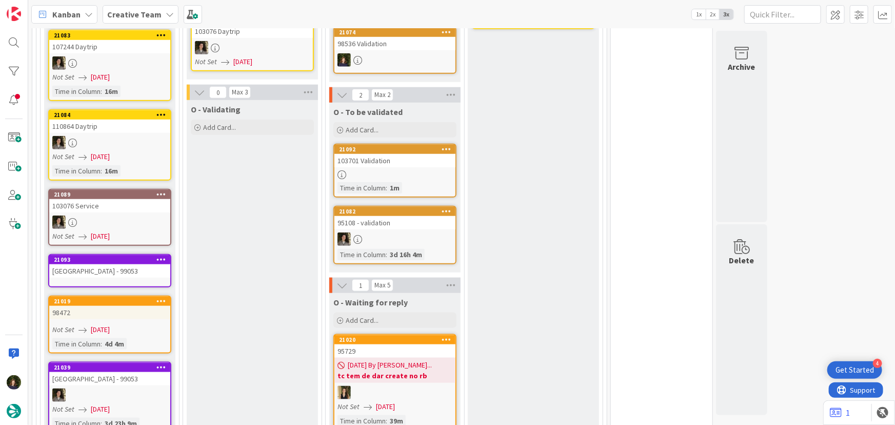
scroll to position [471, 0]
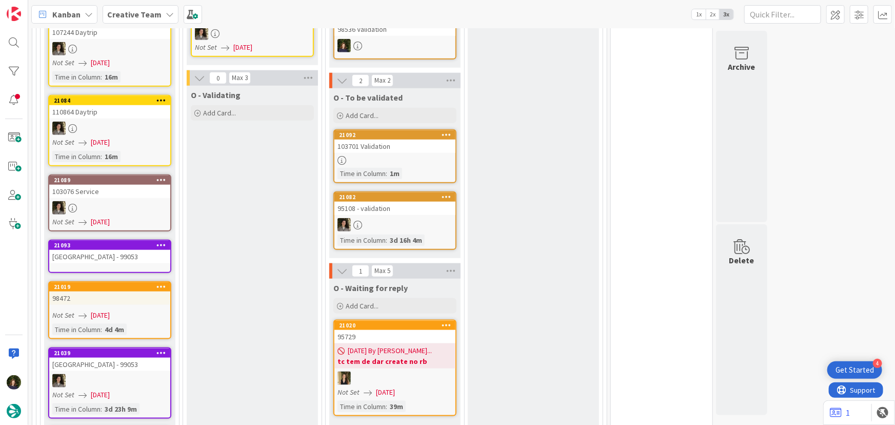
click at [163, 241] on icon at bounding box center [161, 244] width 10 height 7
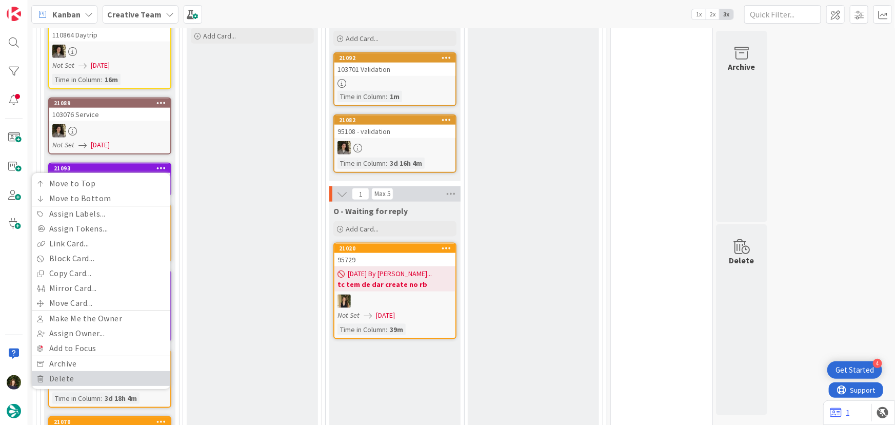
scroll to position [564, 0]
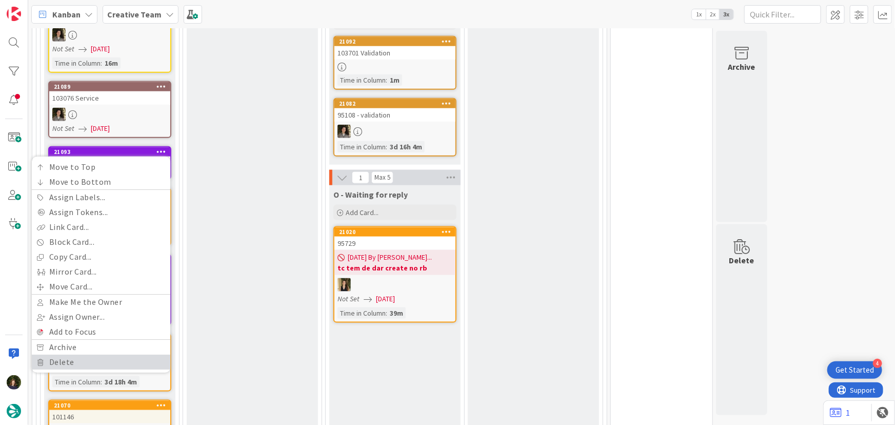
click at [72, 355] on link "Delete" at bounding box center [101, 362] width 139 height 15
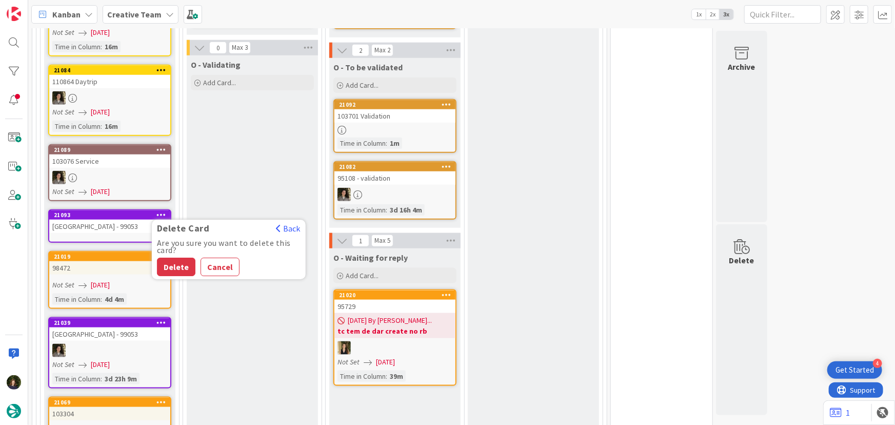
scroll to position [518, 0]
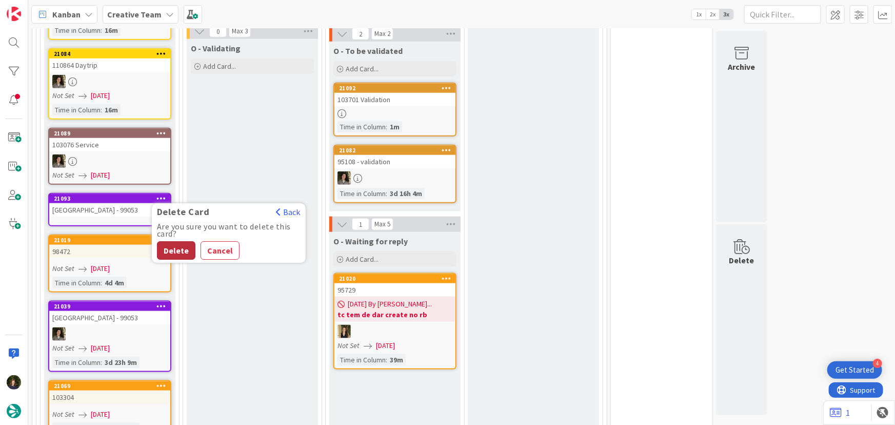
click at [174, 243] on button "Delete" at bounding box center [176, 251] width 38 height 18
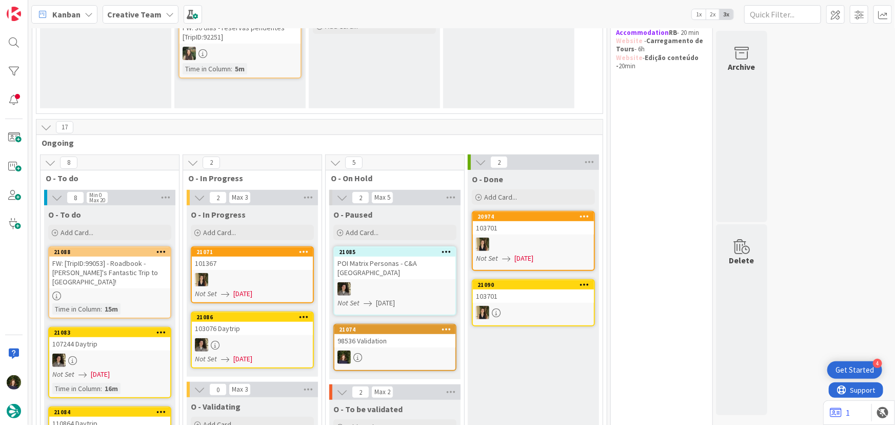
scroll to position [144, 0]
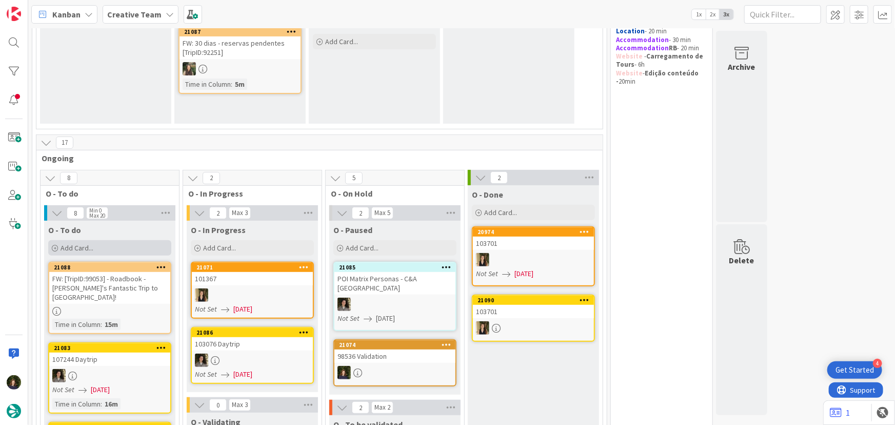
click at [84, 246] on span "Add Card..." at bounding box center [77, 247] width 33 height 9
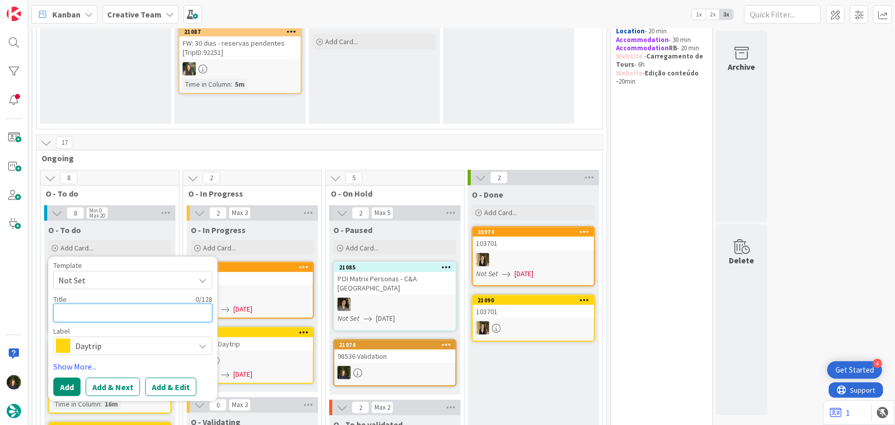
paste textarea "Best Western Plus L'Artist Hotel"
type textarea "x"
type textarea "Best Western Plus L'Artist Hotel"
click at [105, 349] on span "Daytrip" at bounding box center [132, 346] width 114 height 14
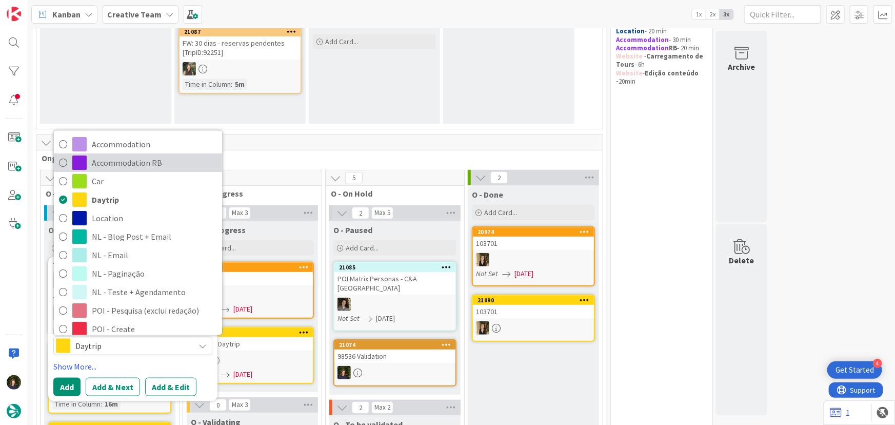
click at [133, 159] on span "Accommodation RB" at bounding box center [154, 162] width 125 height 15
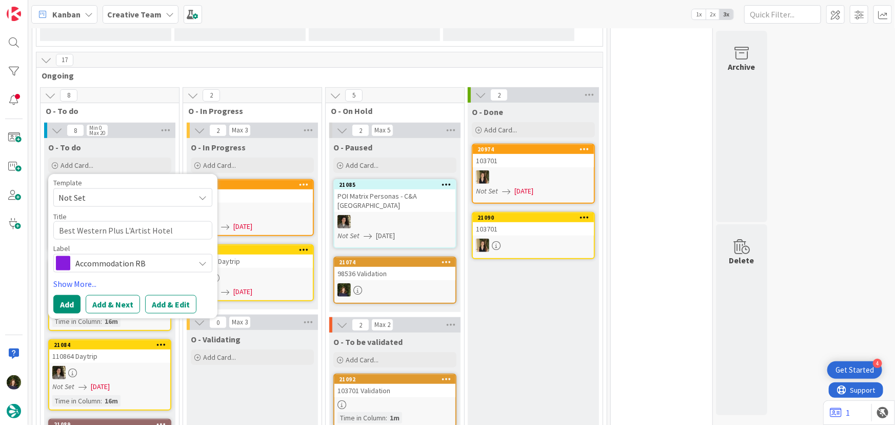
scroll to position [284, 0]
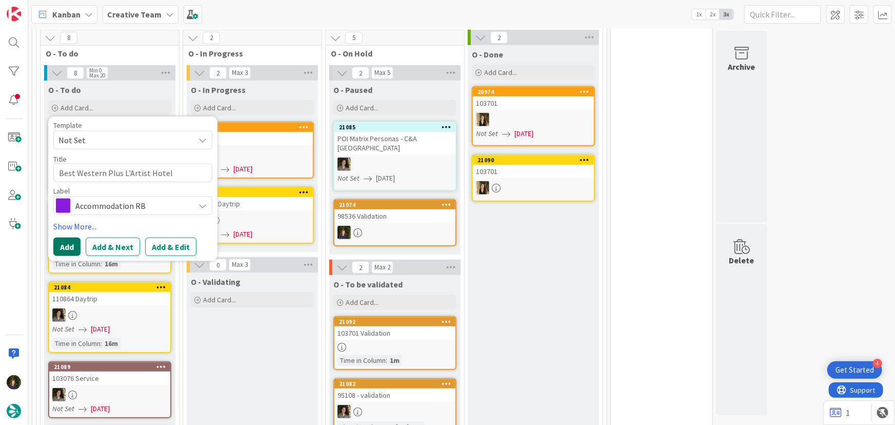
click at [65, 248] on button "Add" at bounding box center [66, 247] width 27 height 18
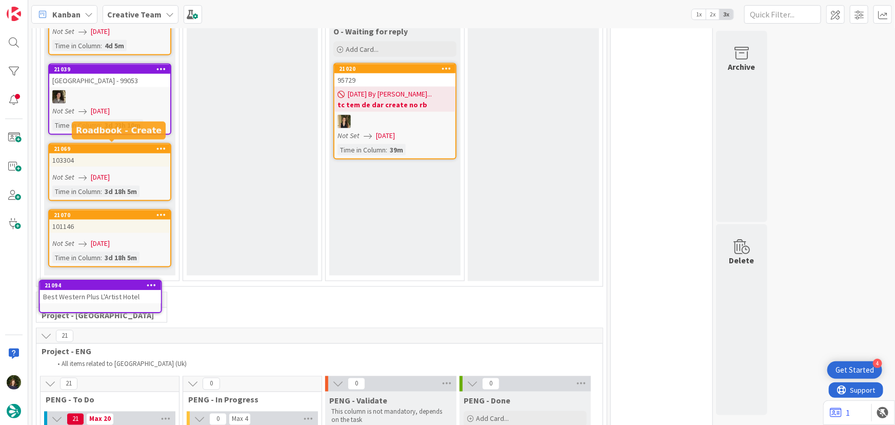
scroll to position [735, 0]
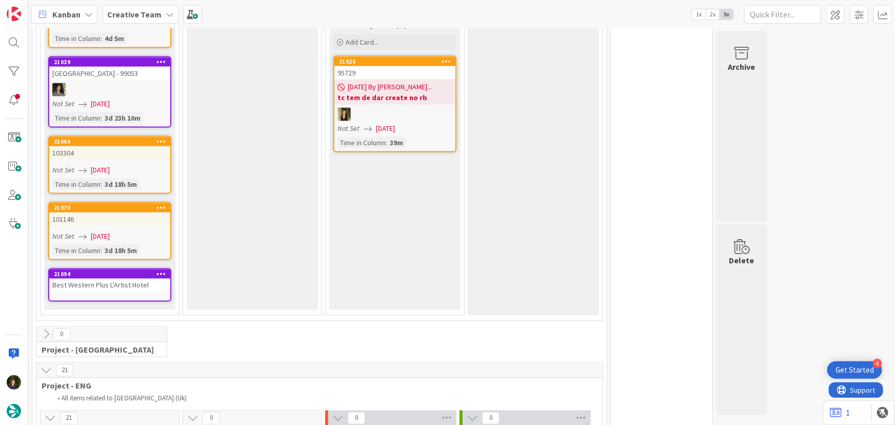
click at [104, 279] on div "Best Western Plus L'Artist Hotel" at bounding box center [109, 285] width 121 height 13
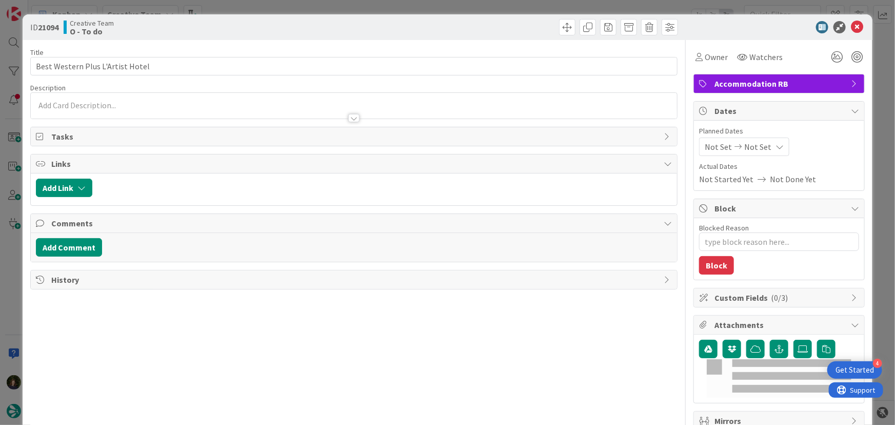
type textarea "x"
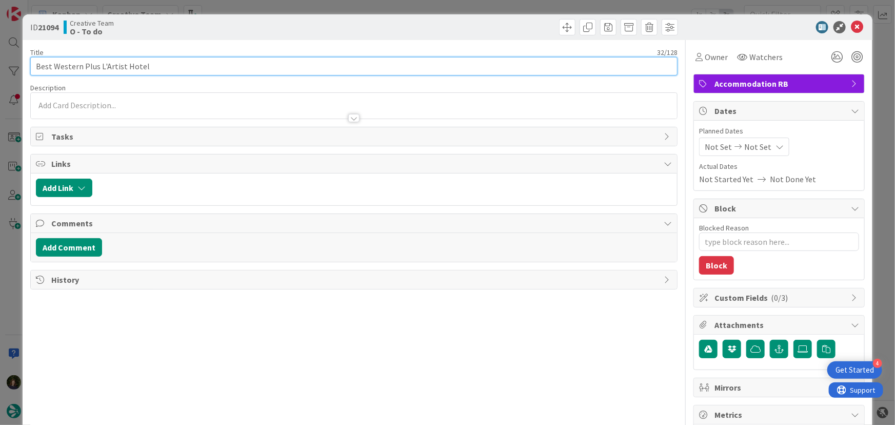
click at [156, 60] on input "Best Western Plus L'Artist Hotel" at bounding box center [354, 66] width 648 height 18
type input "Best Western Plus L'Artist Hotel -"
type textarea "x"
type input "Best Western Plus L'Artist Hotel - 8"
type textarea "x"
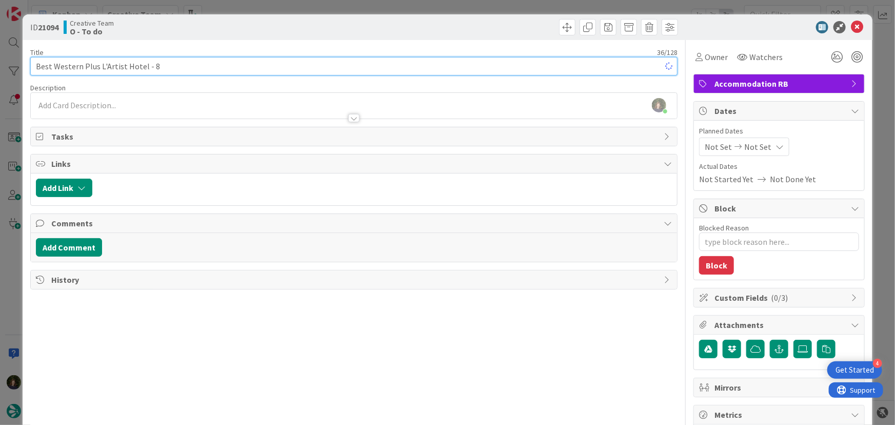
type input "Best Western Plus L'Artist Hotel - 86"
type textarea "x"
type input "Best Western Plus L'Artist Hotel - 862"
type textarea "x"
type input "Best Western Plus L'Artist Hotel - 86231"
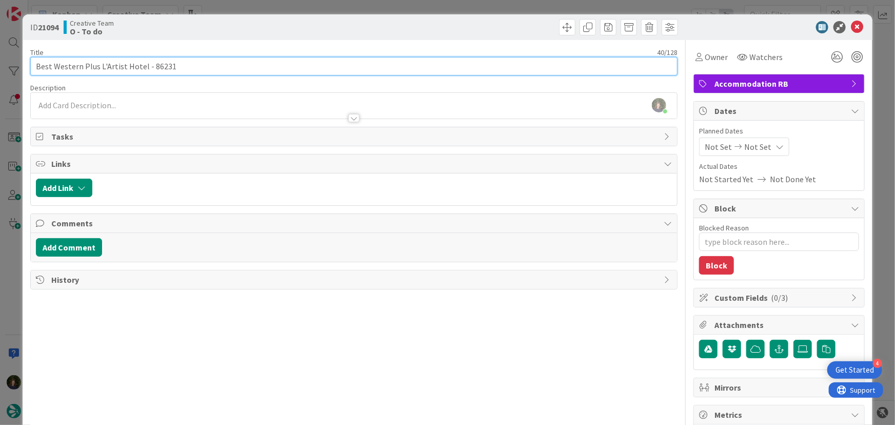
type textarea "x"
type input "Best Western Plus L'Artist Hotel - 86231"
type textarea "x"
type input "Best Western Plus L'Artist Hotel - 86231 &"
type textarea "x"
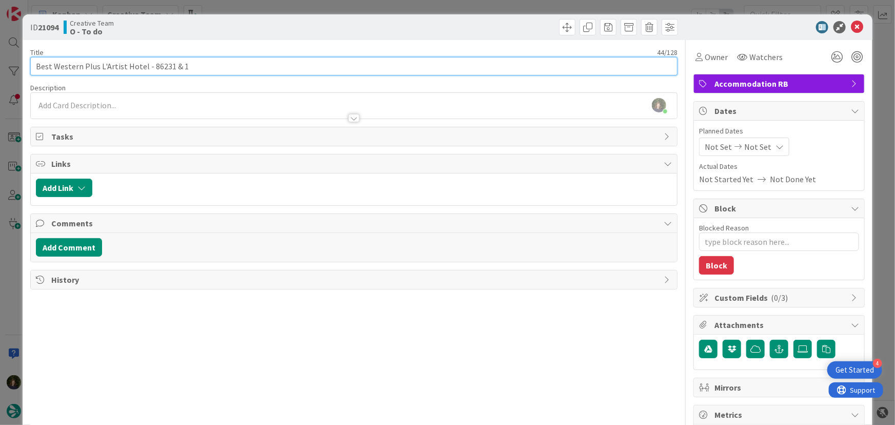
type input "Best Western Plus L'Artist Hotel - 86231 & 10"
type textarea "x"
type input "Best Western Plus L'Artist Hotel - 86231 & 103304"
type textarea "x"
type input "Best Western Plus L'Artist Hotel - 86231 & 103304"
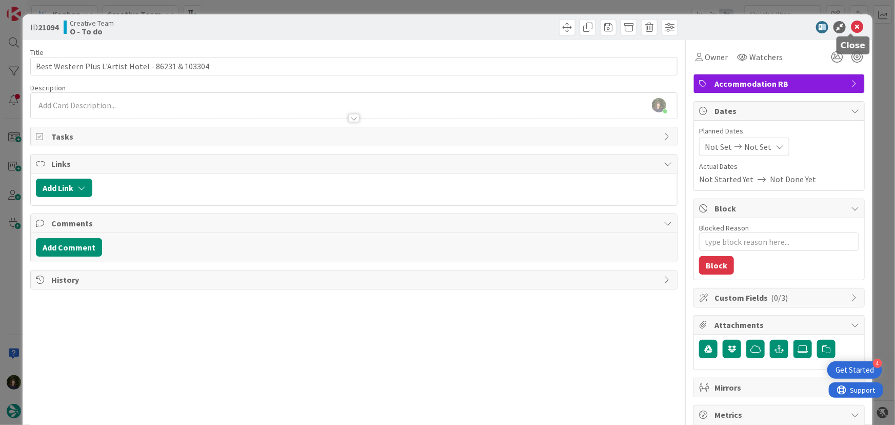
click at [851, 30] on icon at bounding box center [857, 27] width 12 height 12
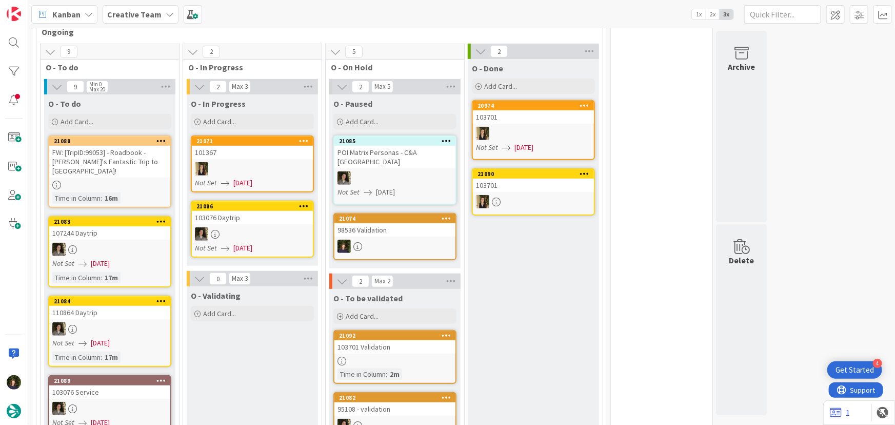
scroll to position [268, 0]
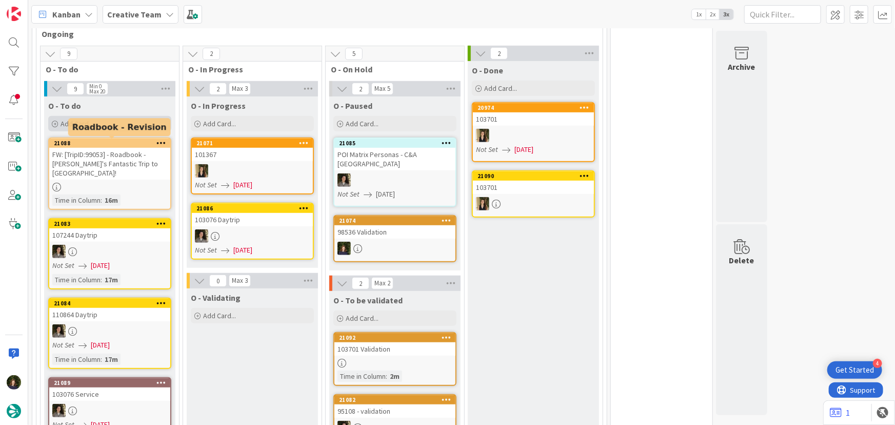
click at [121, 125] on div "Add Card..." at bounding box center [109, 123] width 123 height 15
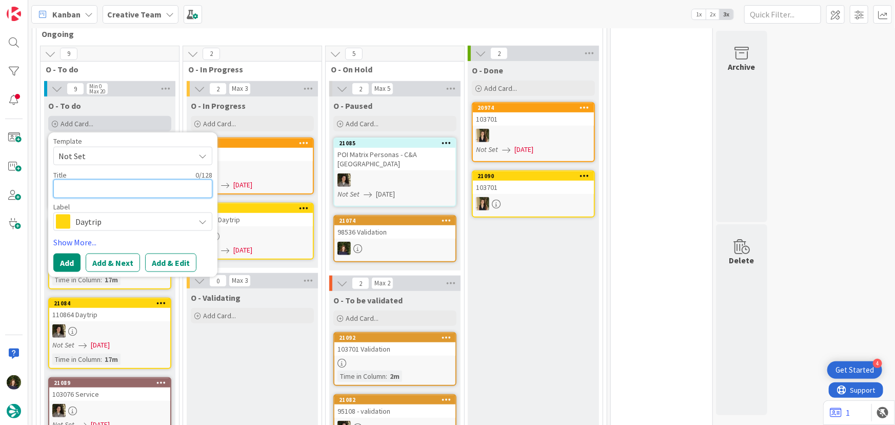
paste textarea "Hotel [GEOGRAPHIC_DATA]"
type textarea "x"
type textarea "Hotel [GEOGRAPHIC_DATA]"
type textarea "x"
type textarea "Hotel [GEOGRAPHIC_DATA]"
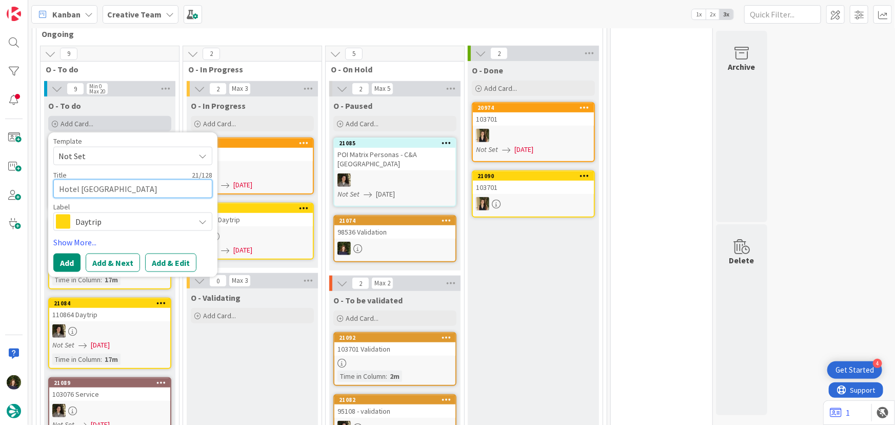
type textarea "x"
type textarea "Hotel [GEOGRAPHIC_DATA]"
type textarea "x"
type textarea "Hotel [GEOGRAPHIC_DATA] -"
type textarea "x"
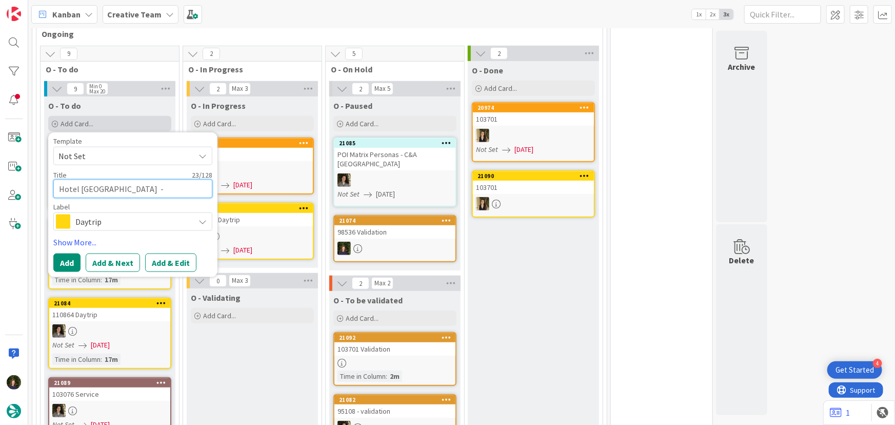
type textarea "Hotel [GEOGRAPHIC_DATA] -0"
type textarea "x"
type textarea "Hotel [GEOGRAPHIC_DATA] -"
type textarea "x"
type textarea "Hotel [GEOGRAPHIC_DATA] -"
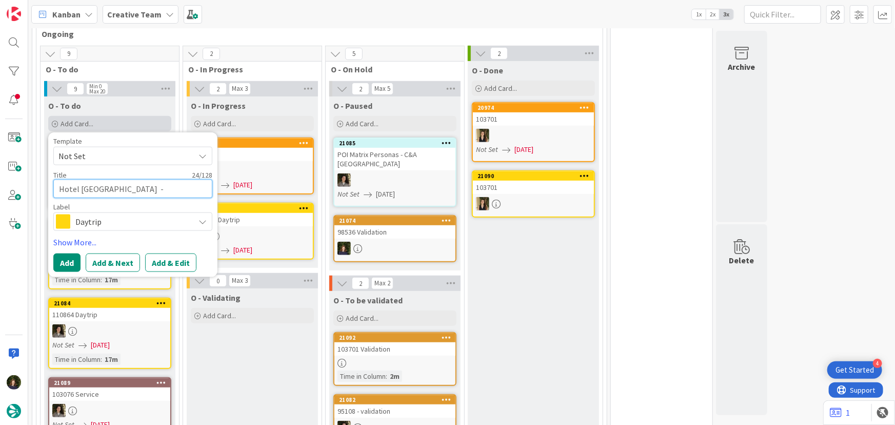
type textarea "x"
type textarea "Hotel [GEOGRAPHIC_DATA] - 8"
type textarea "x"
type textarea "Hotel [GEOGRAPHIC_DATA] - 86"
type textarea "x"
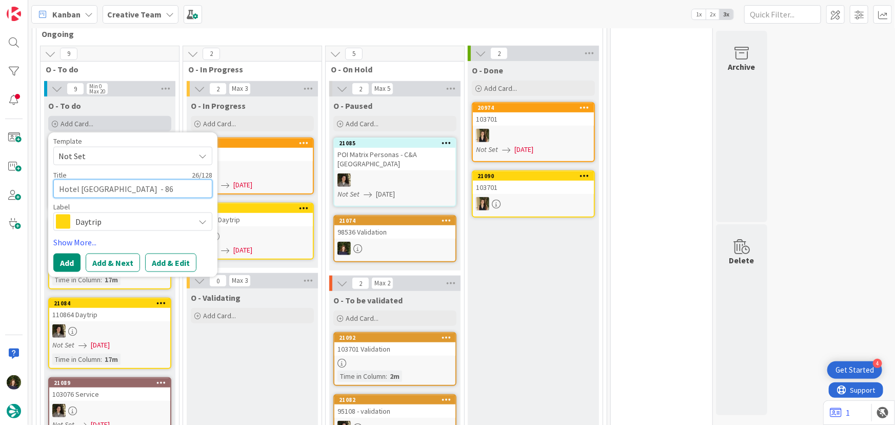
type textarea "Hotel [GEOGRAPHIC_DATA] - 862"
type textarea "x"
type textarea "Hotel [GEOGRAPHIC_DATA] - 8623"
type textarea "x"
type textarea "Hotel [GEOGRAPHIC_DATA] - 86231"
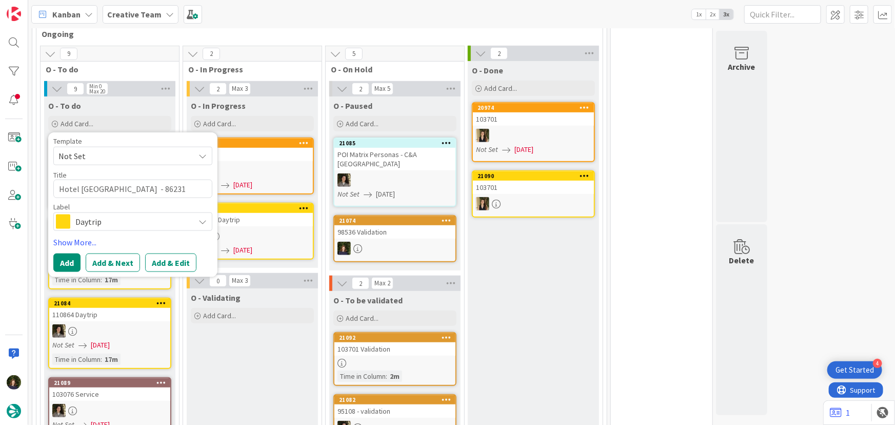
click at [88, 220] on span "Daytrip" at bounding box center [132, 221] width 114 height 14
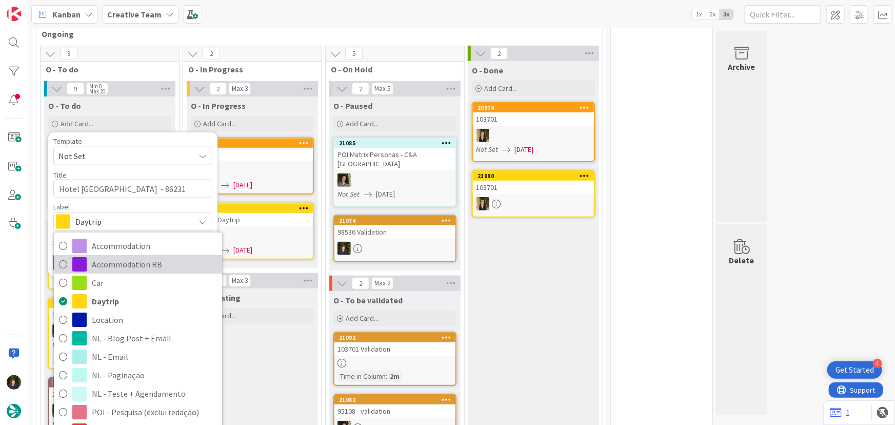
click at [122, 260] on span "Accommodation RB" at bounding box center [154, 264] width 125 height 15
type textarea "x"
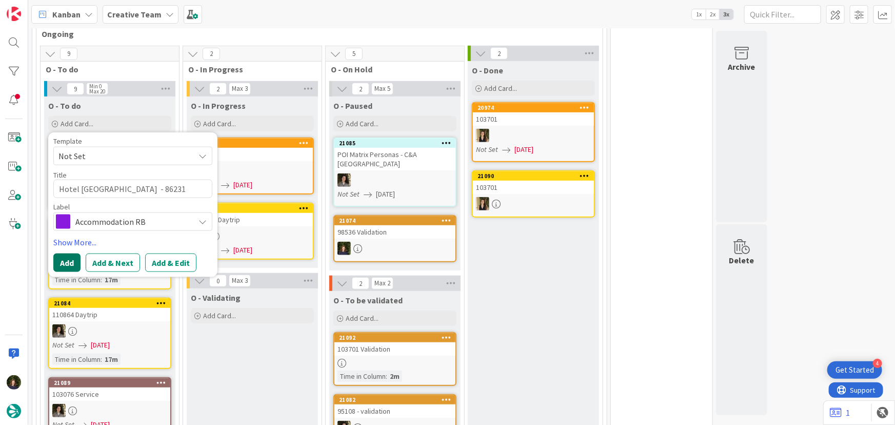
click at [67, 257] on button "Add" at bounding box center [66, 262] width 27 height 18
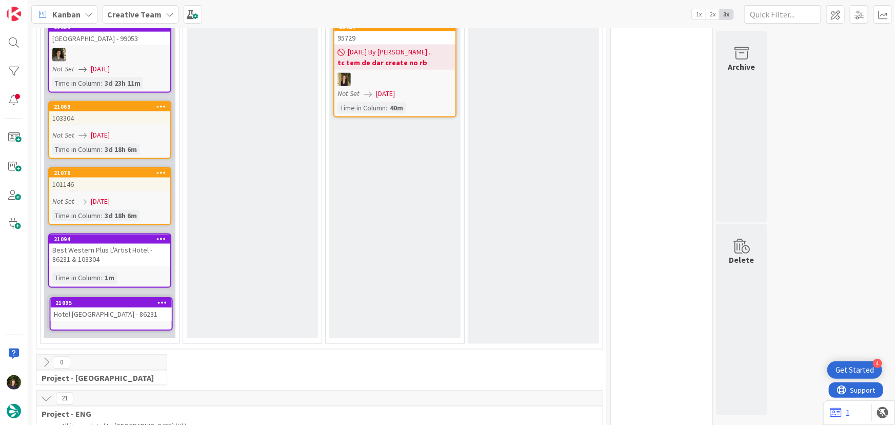
scroll to position [778, 0]
